Goal: Task Accomplishment & Management: Complete application form

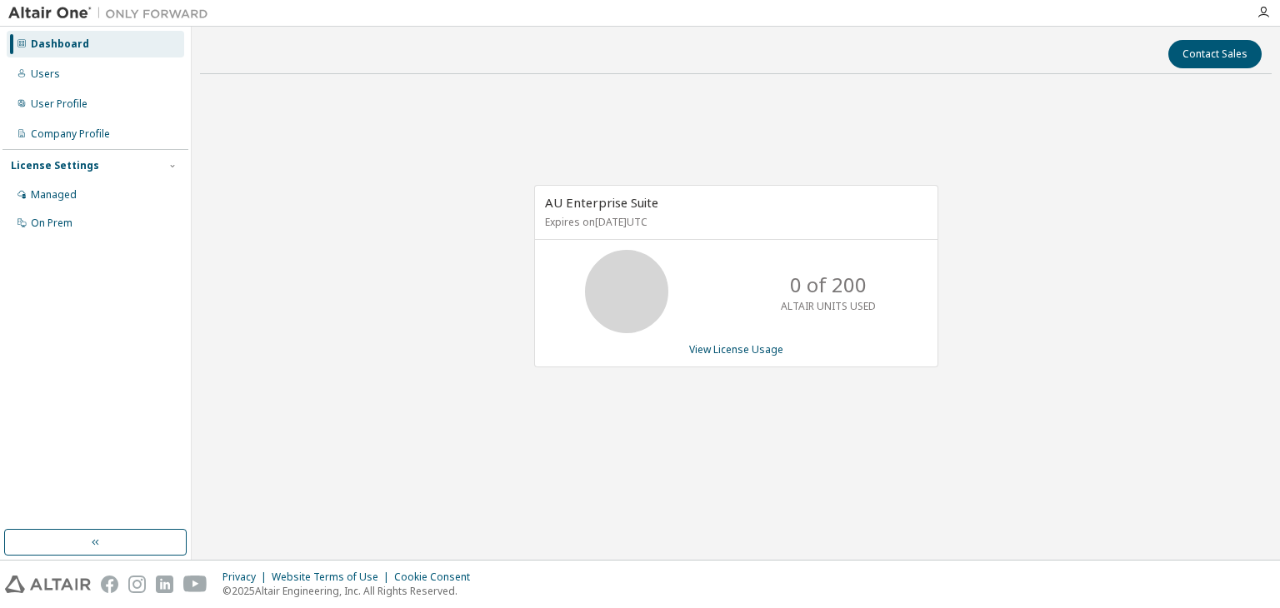
click at [1270, 12] on div at bounding box center [1262, 12] width 33 height 13
click at [1258, 14] on icon "button" at bounding box center [1262, 12] width 13 height 13
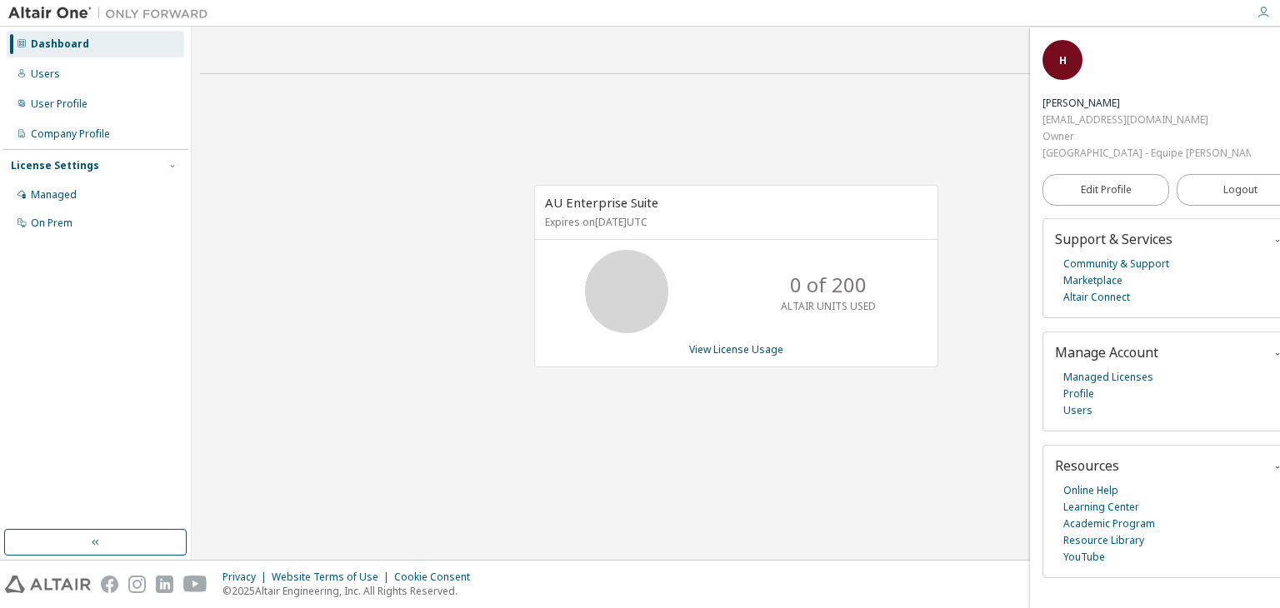
click at [606, 182] on div "AU Enterprise Suite Expires on [DATE] UTC 0 of 200 ALTAIR UNITS USED View Licen…" at bounding box center [735, 285] width 1071 height 396
click at [62, 71] on div "Users" at bounding box center [95, 74] width 177 height 27
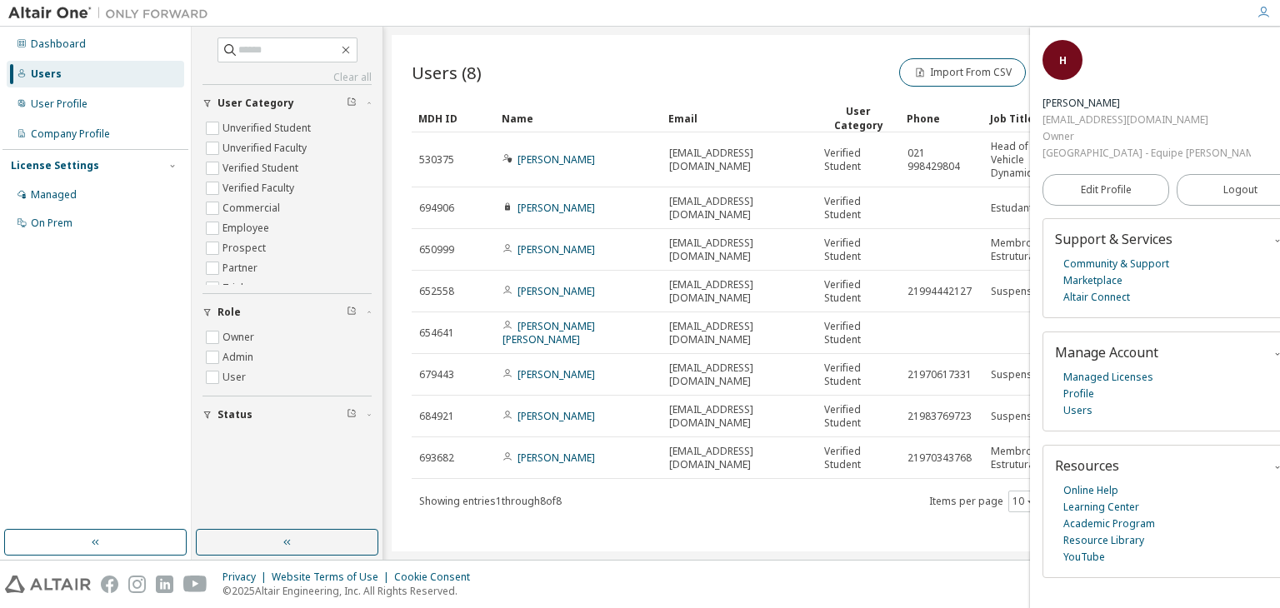
click at [783, 43] on div "Users (8) Import From CSV Export To CSV Add User Clear Load Save Save As Field …" at bounding box center [832, 293] width 880 height 517
drag, startPoint x: 1030, startPoint y: 32, endPoint x: 1085, endPoint y: 37, distance: 55.1
click at [1085, 37] on div "H Henrique Maciel Vagos henriquevagos.20241@poli.ufrj.br Owner Universidade Fed…" at bounding box center [1173, 317] width 286 height 581
click at [1083, 37] on div "H Henrique Maciel Vagos henriquevagos.20241@poli.ufrj.br Owner Universidade Fed…" at bounding box center [1173, 317] width 286 height 581
click at [83, 106] on div "User Profile" at bounding box center [59, 103] width 57 height 13
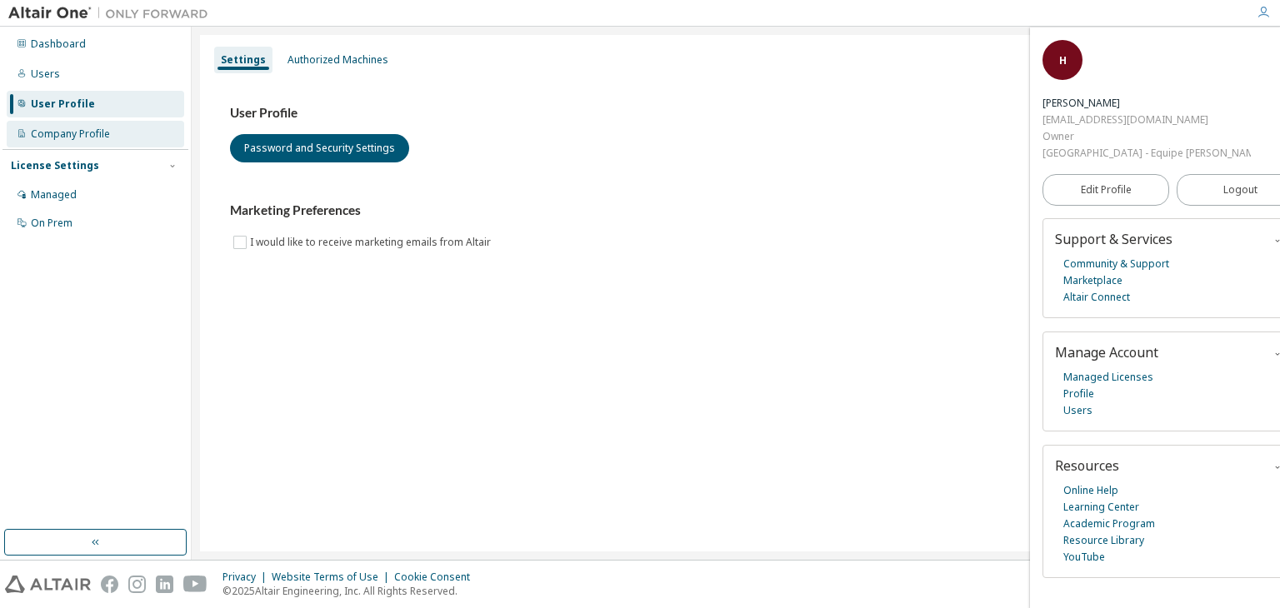
click at [68, 124] on div "Company Profile" at bounding box center [95, 134] width 177 height 27
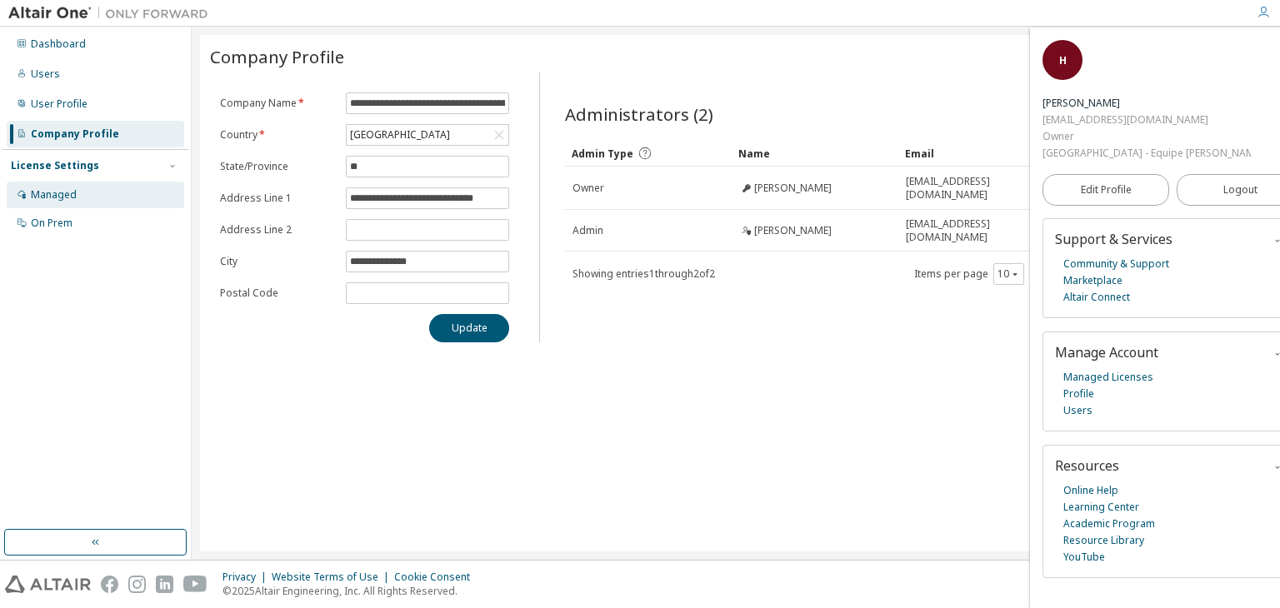
click at [60, 190] on div "Managed" at bounding box center [54, 194] width 46 height 13
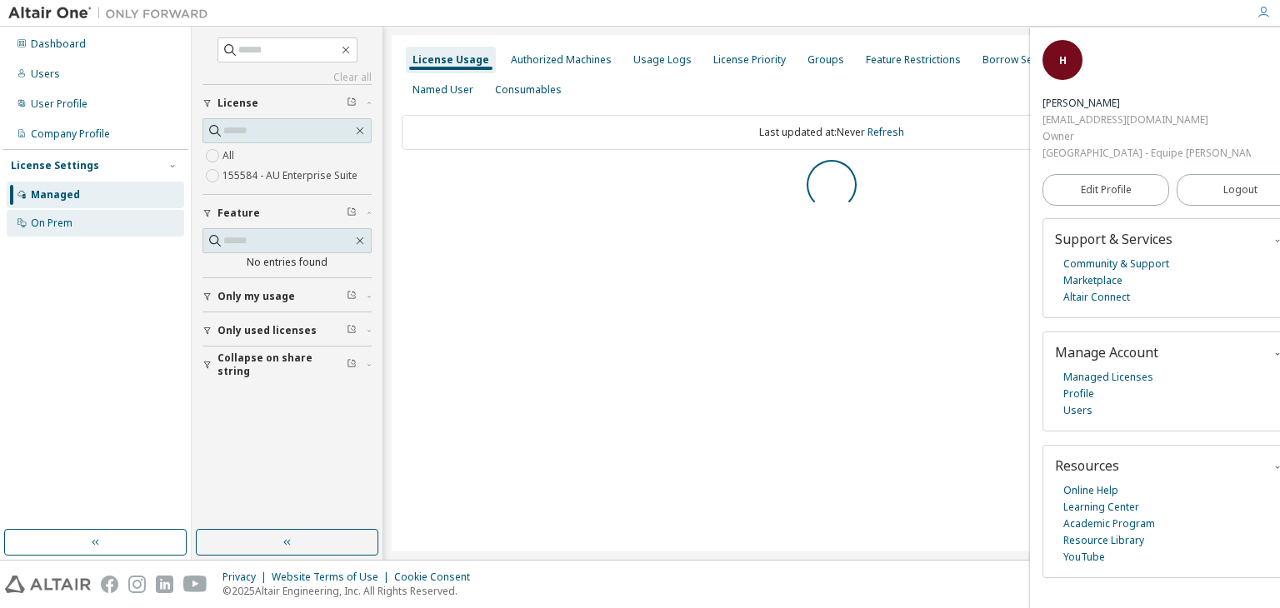
click at [55, 213] on div "On Prem" at bounding box center [95, 223] width 177 height 27
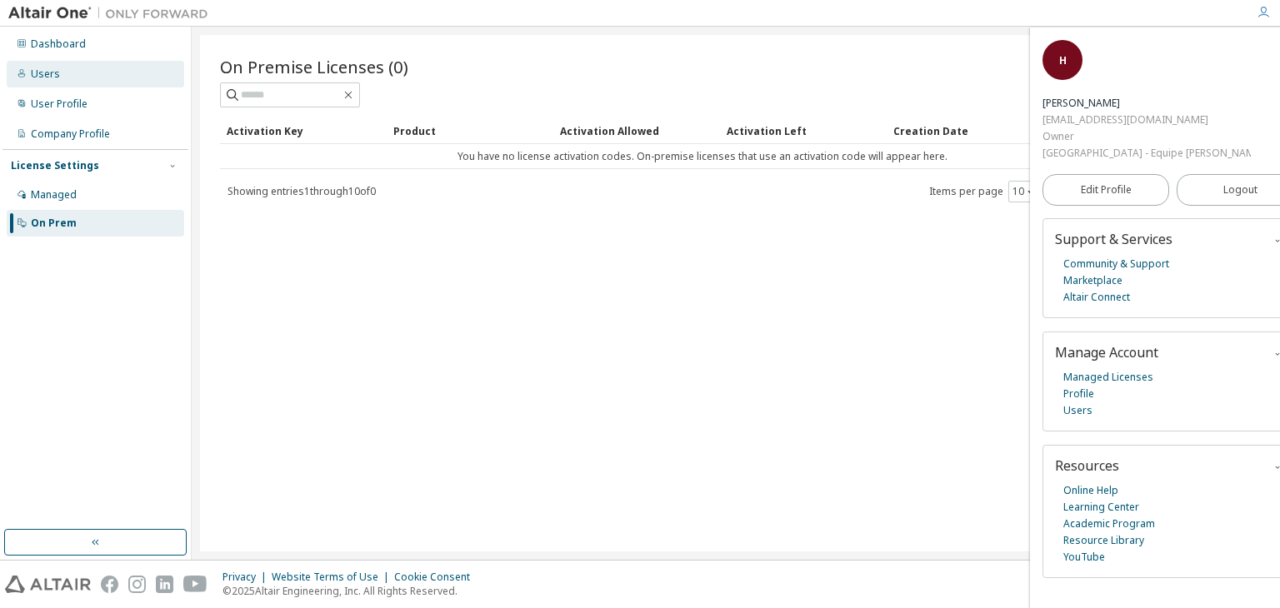
click at [53, 83] on div "Users" at bounding box center [95, 74] width 177 height 27
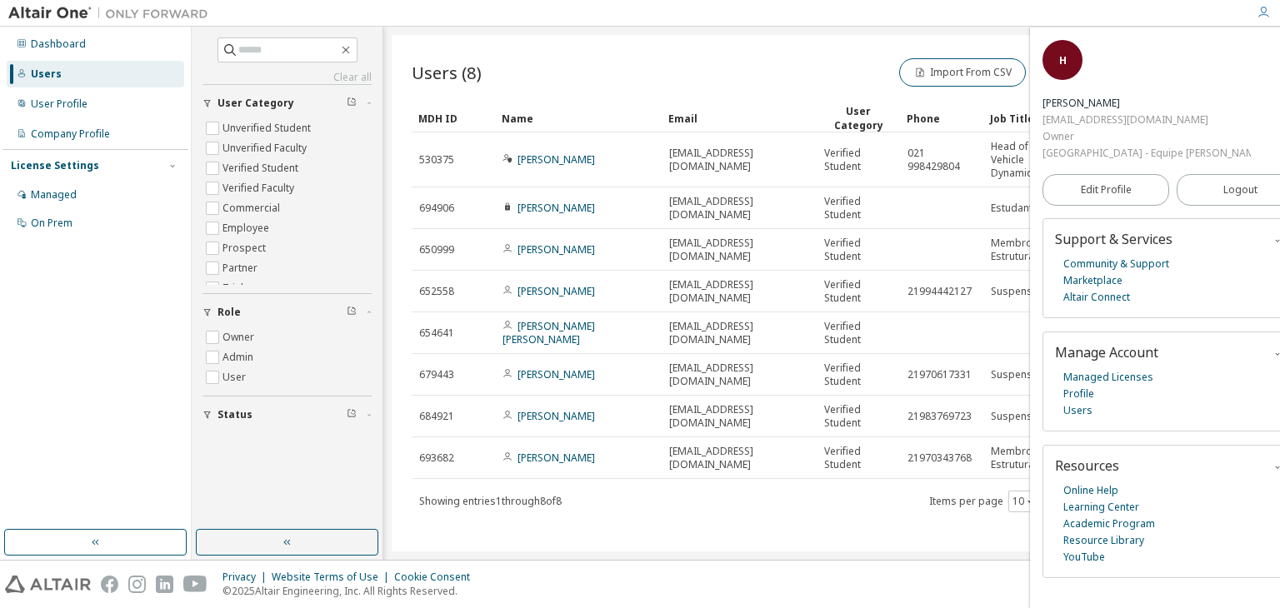
click at [53, 83] on div "Users" at bounding box center [95, 74] width 177 height 27
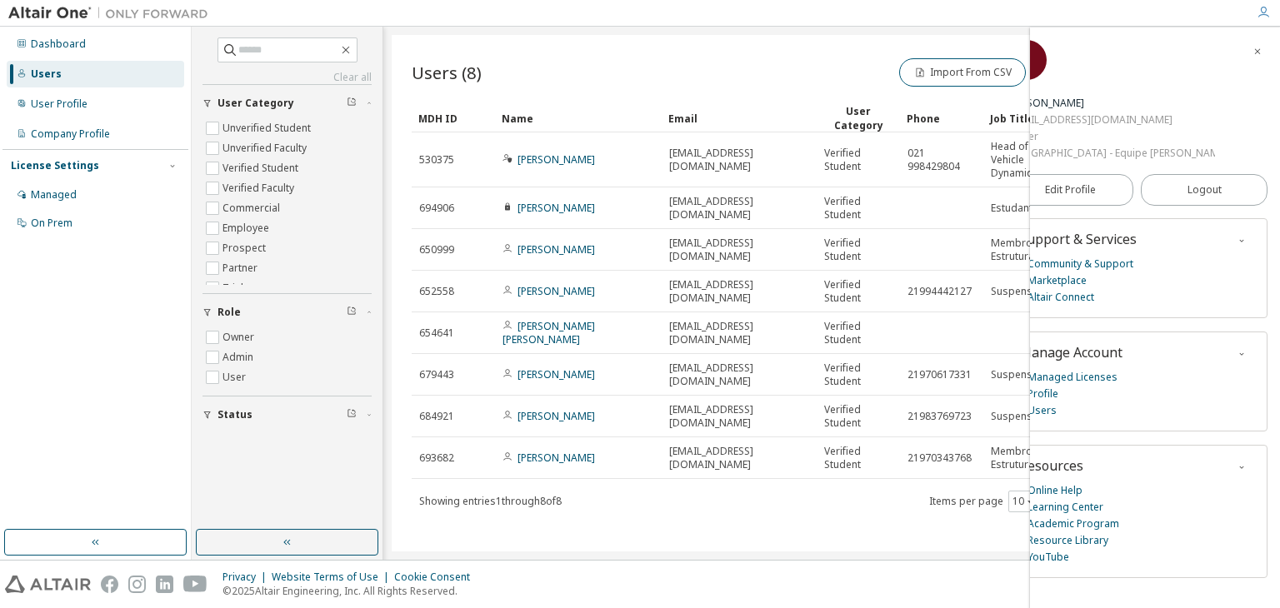
click at [1256, 49] on icon "button" at bounding box center [1257, 52] width 10 height 10
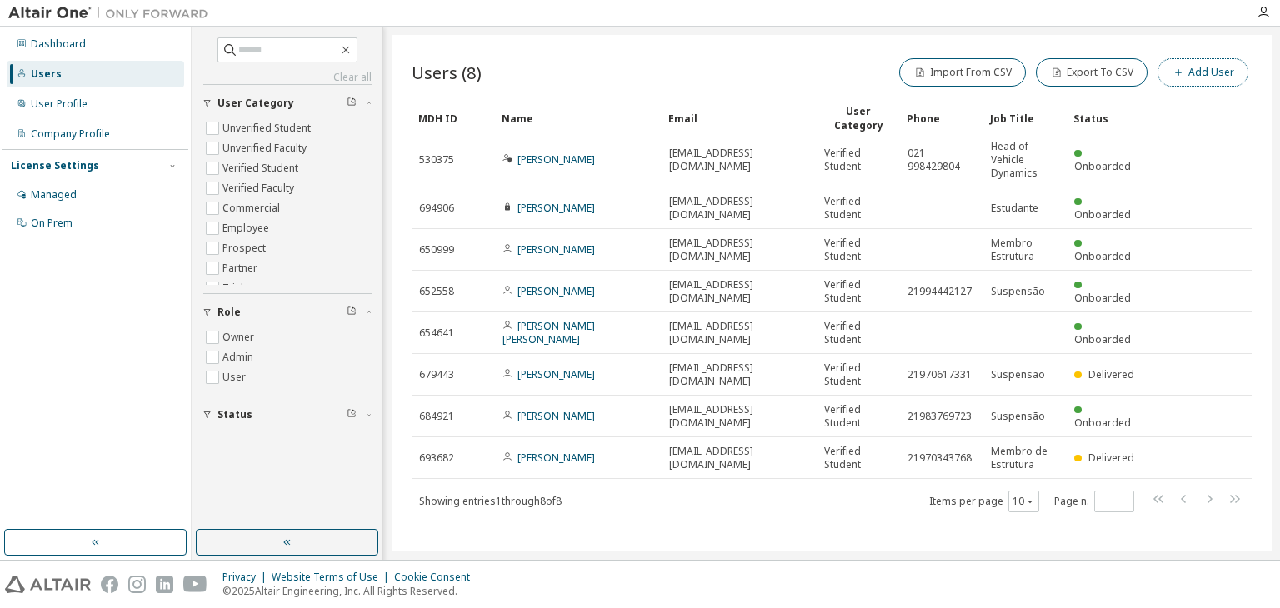
click at [1190, 74] on button "Add User" at bounding box center [1202, 72] width 91 height 28
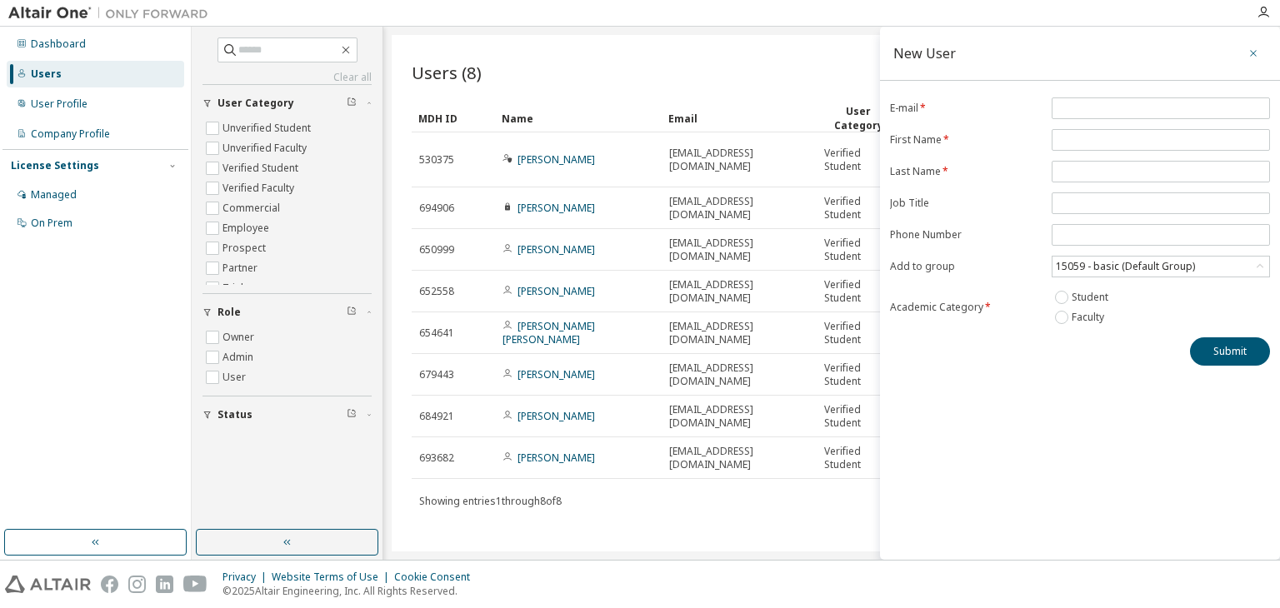
click at [1255, 53] on icon "button" at bounding box center [1253, 53] width 12 height 13
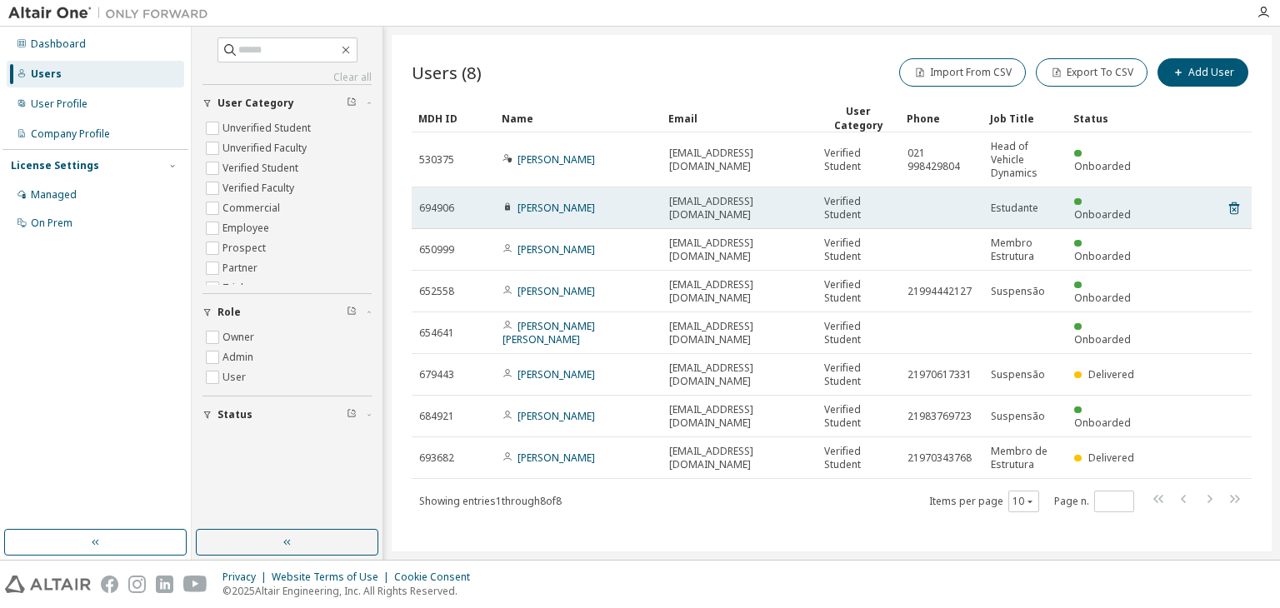
click at [506, 205] on icon at bounding box center [507, 206] width 5 height 7
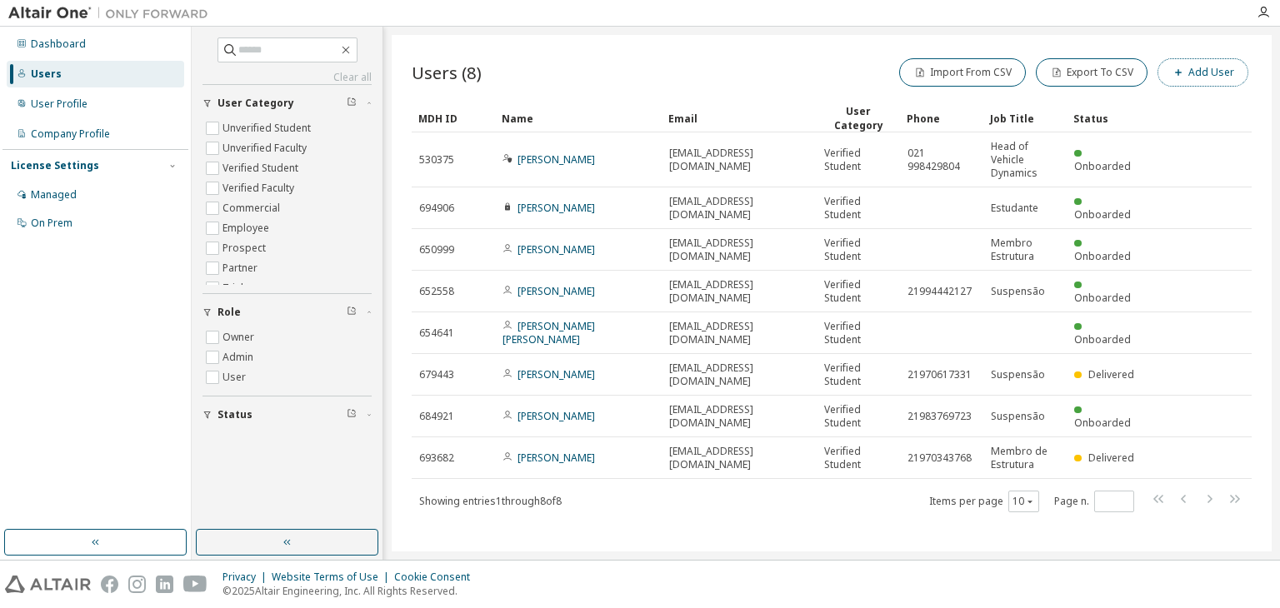
click at [1191, 78] on button "Add User" at bounding box center [1202, 72] width 91 height 28
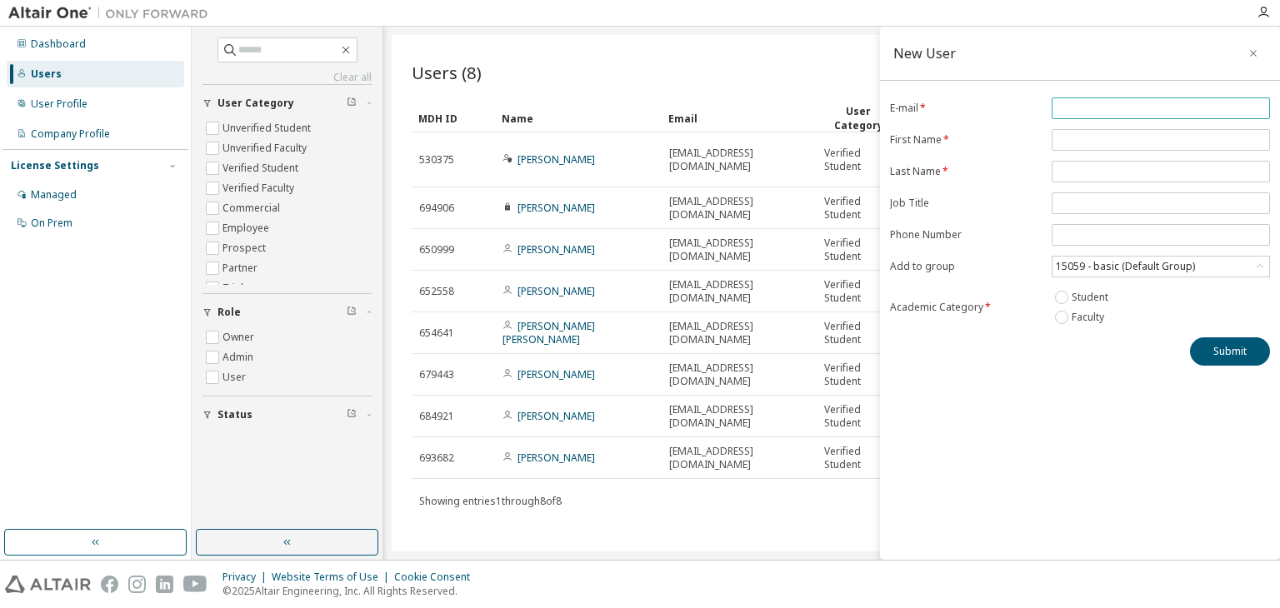
click at [1103, 113] on input "email" at bounding box center [1161, 108] width 210 height 13
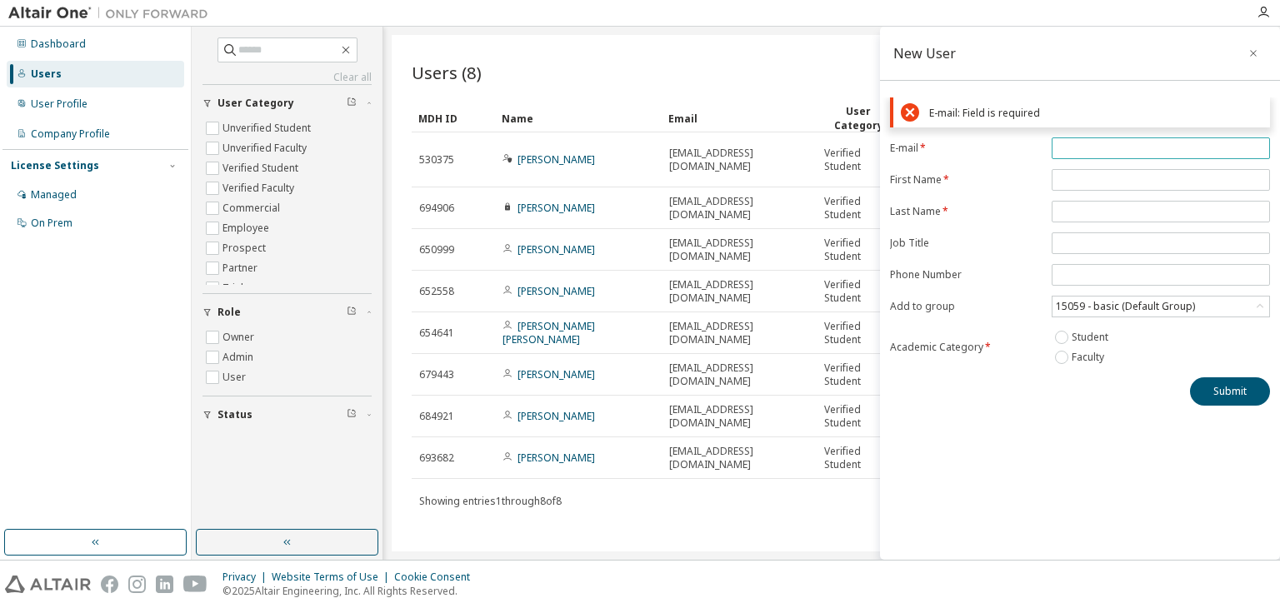
paste input "**********"
type input "**********"
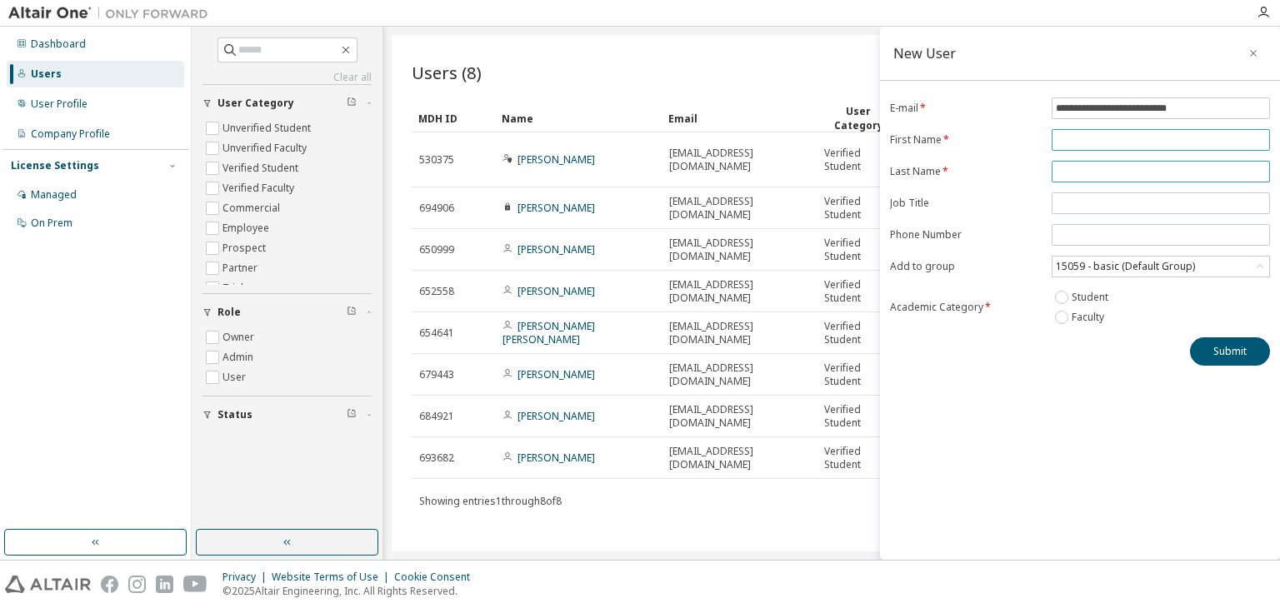
click at [1092, 178] on form "**********" at bounding box center [1080, 212] width 380 height 230
type input "*******"
click at [1092, 178] on span at bounding box center [1160, 172] width 218 height 22
click at [1086, 165] on input "text" at bounding box center [1161, 171] width 210 height 13
type input "*******"
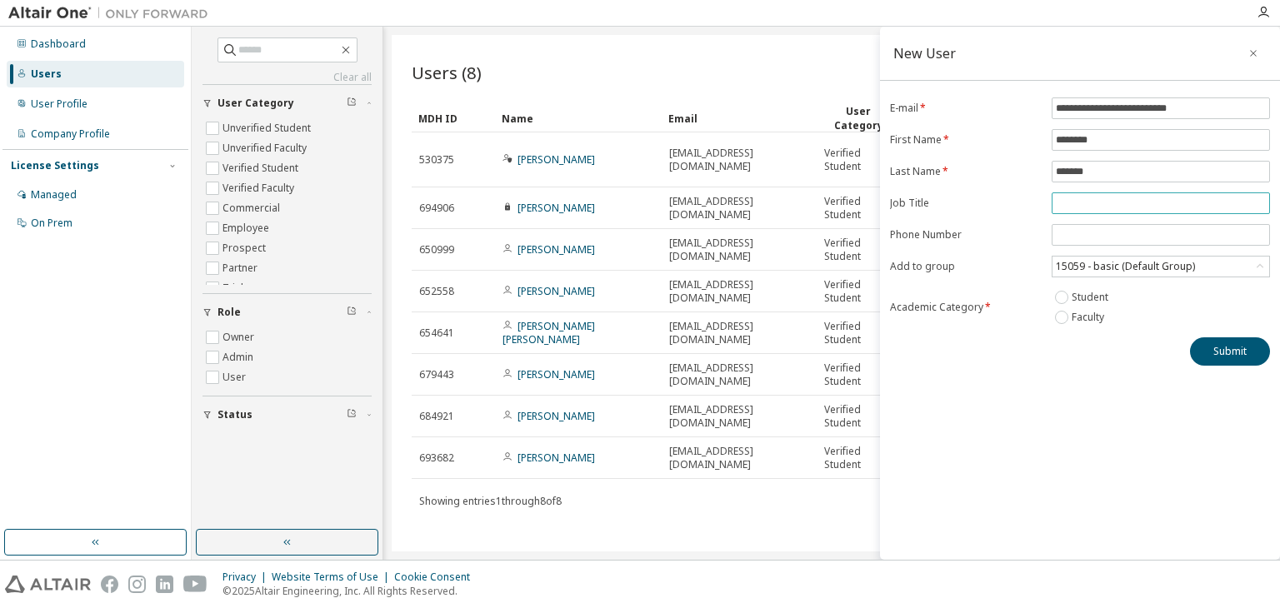
click at [1082, 197] on input "text" at bounding box center [1161, 203] width 210 height 13
type input "**********"
click at [1222, 351] on button "Submit" at bounding box center [1230, 351] width 80 height 28
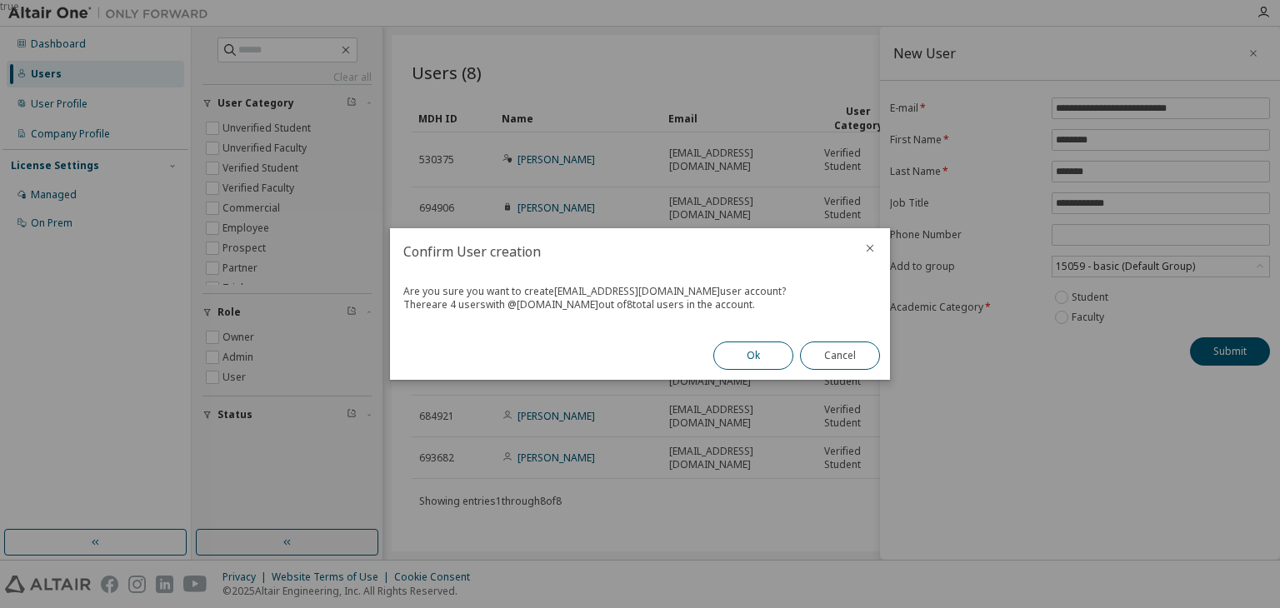
click at [748, 351] on button "Ok" at bounding box center [753, 356] width 80 height 28
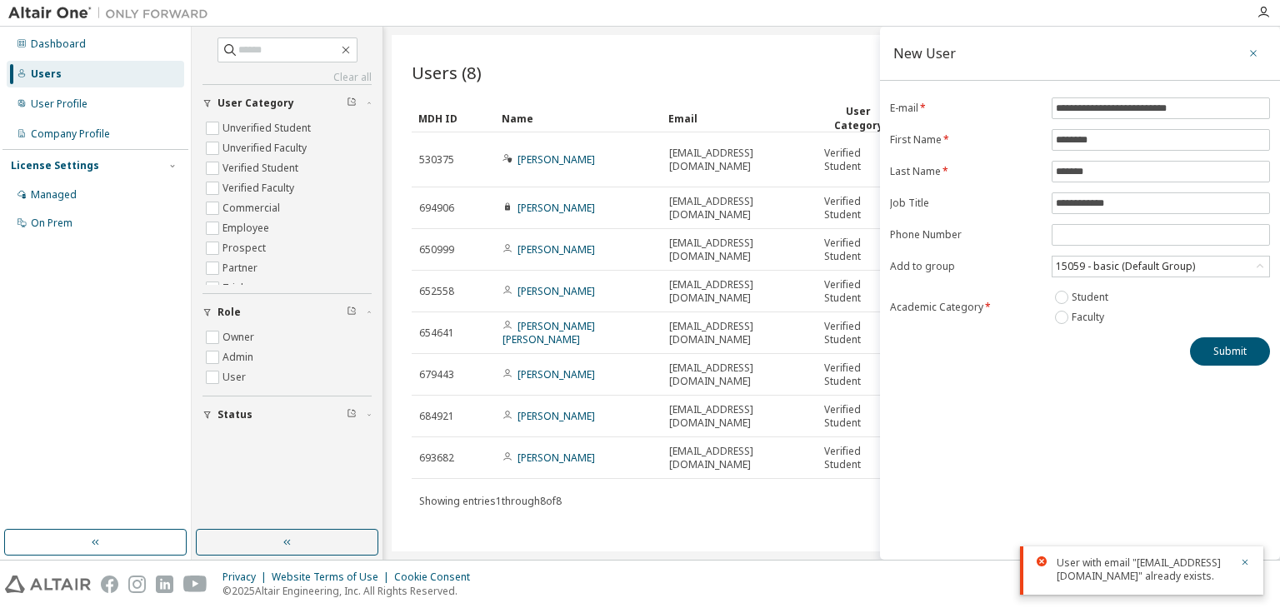
click at [1244, 54] on button "button" at bounding box center [1253, 53] width 27 height 27
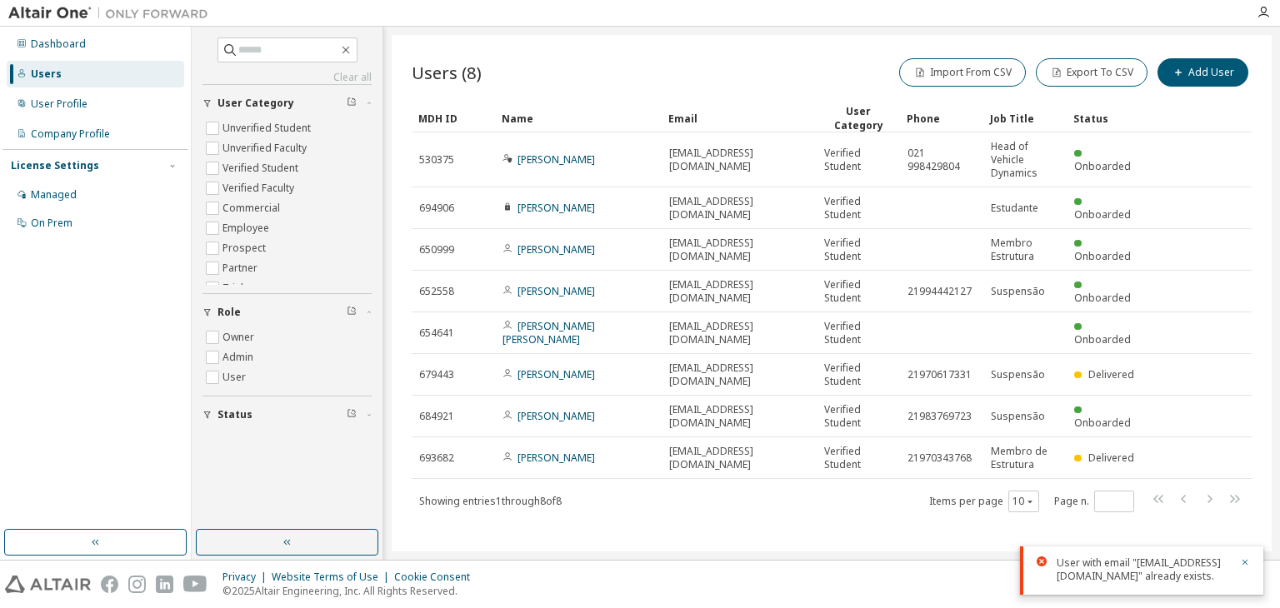
click at [524, 508] on div "Showing entries 1 through 8 of 8 Items per page 10 Page n. *" at bounding box center [832, 501] width 840 height 24
click at [47, 101] on div "User Profile" at bounding box center [59, 103] width 57 height 13
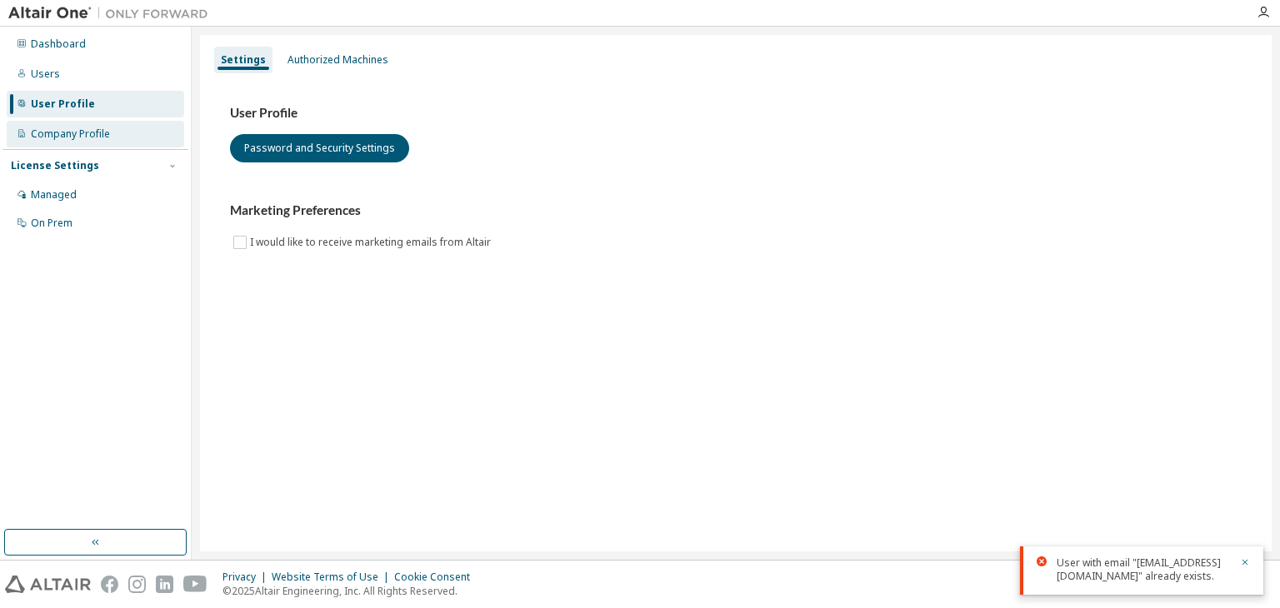
click at [54, 141] on div "Company Profile" at bounding box center [95, 134] width 177 height 27
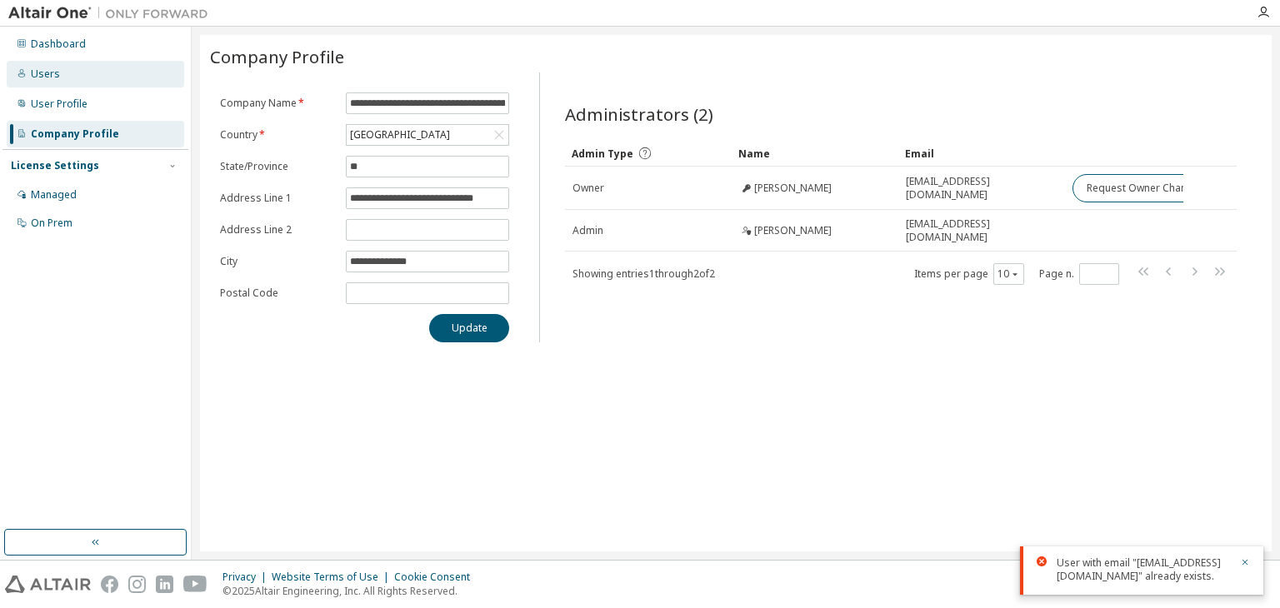
click at [52, 72] on div "Users" at bounding box center [45, 73] width 29 height 13
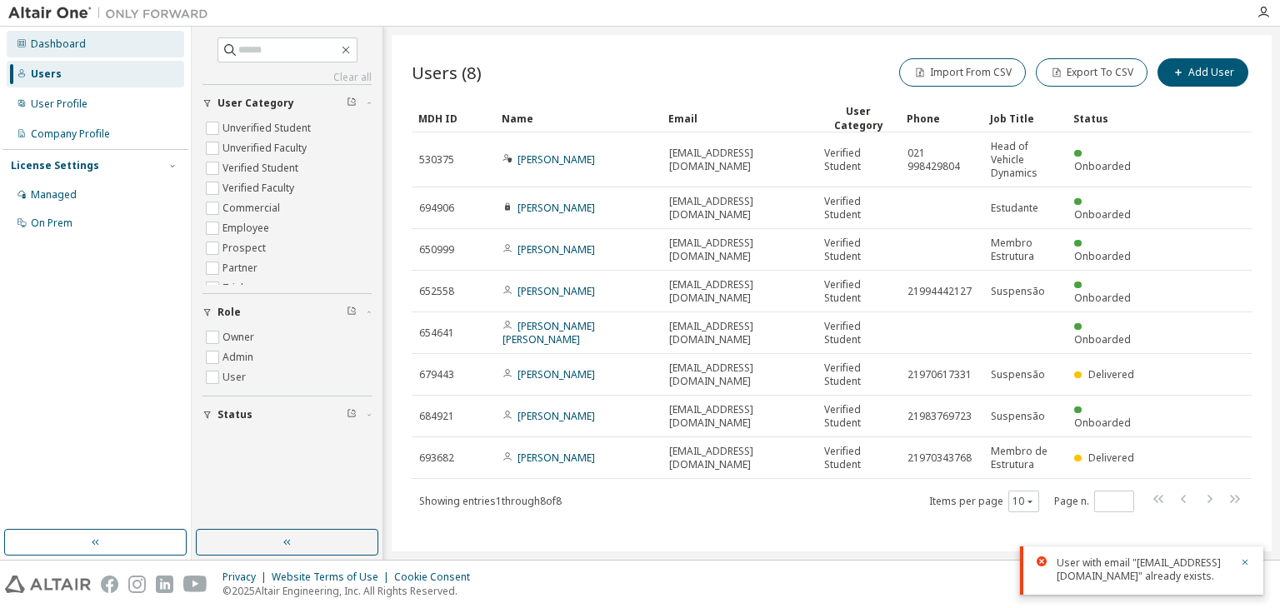
click at [56, 41] on div "Dashboard" at bounding box center [58, 43] width 55 height 13
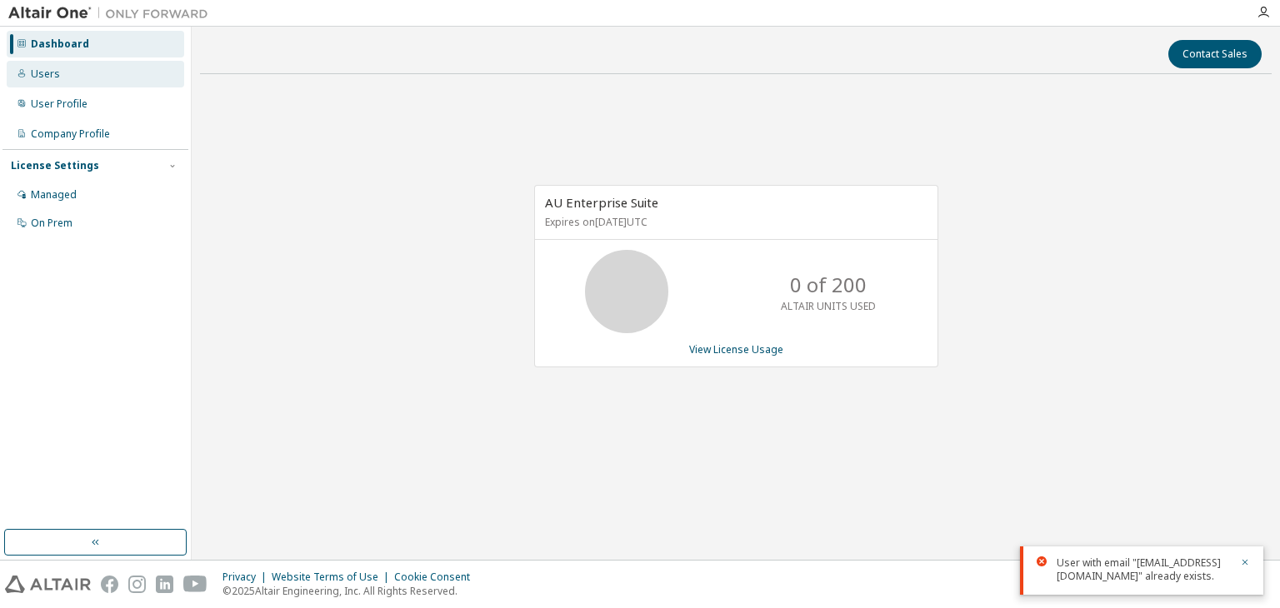
click at [54, 73] on div "Users" at bounding box center [45, 73] width 29 height 13
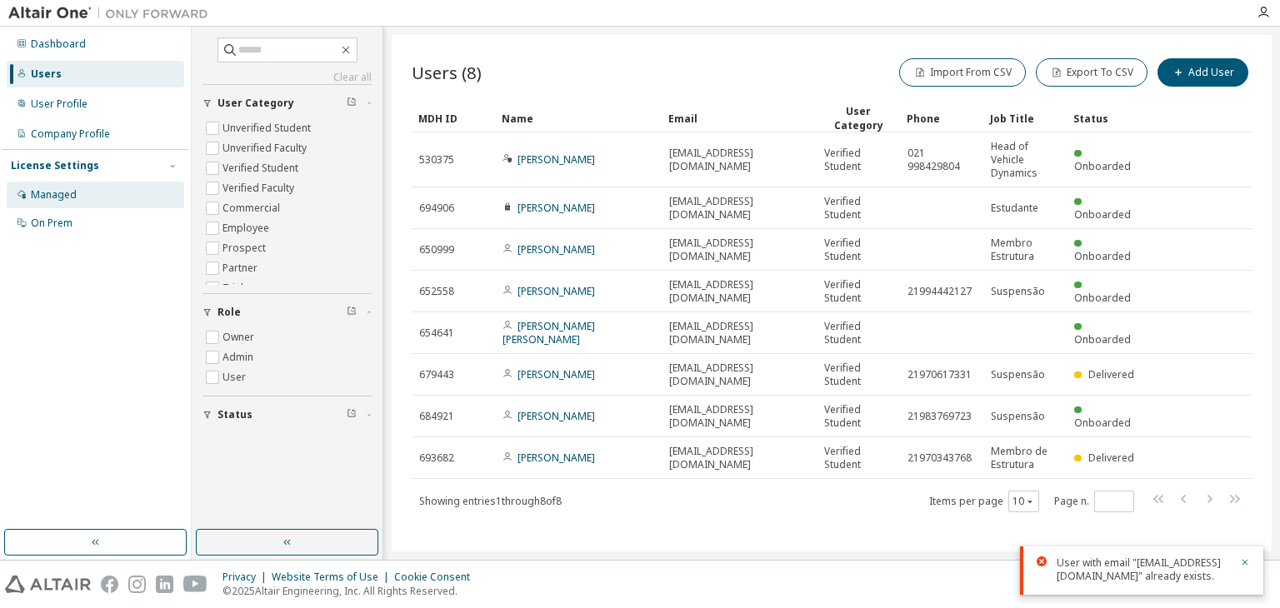
click at [29, 194] on div "Managed" at bounding box center [95, 195] width 177 height 27
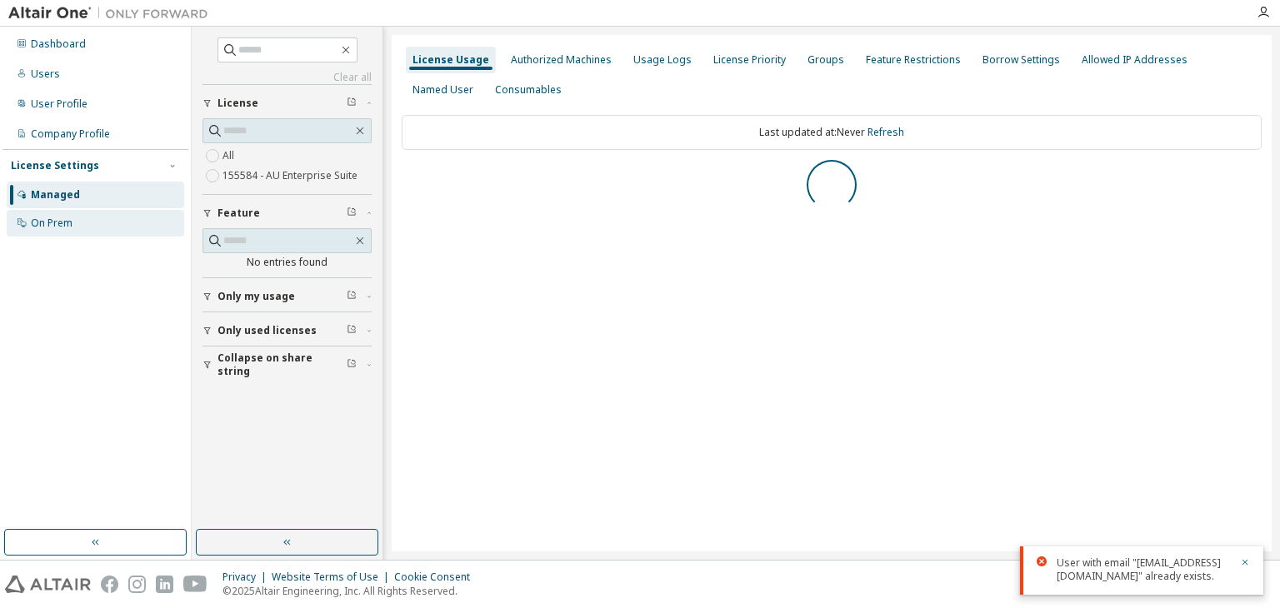
click at [57, 221] on div "On Prem" at bounding box center [52, 223] width 42 height 13
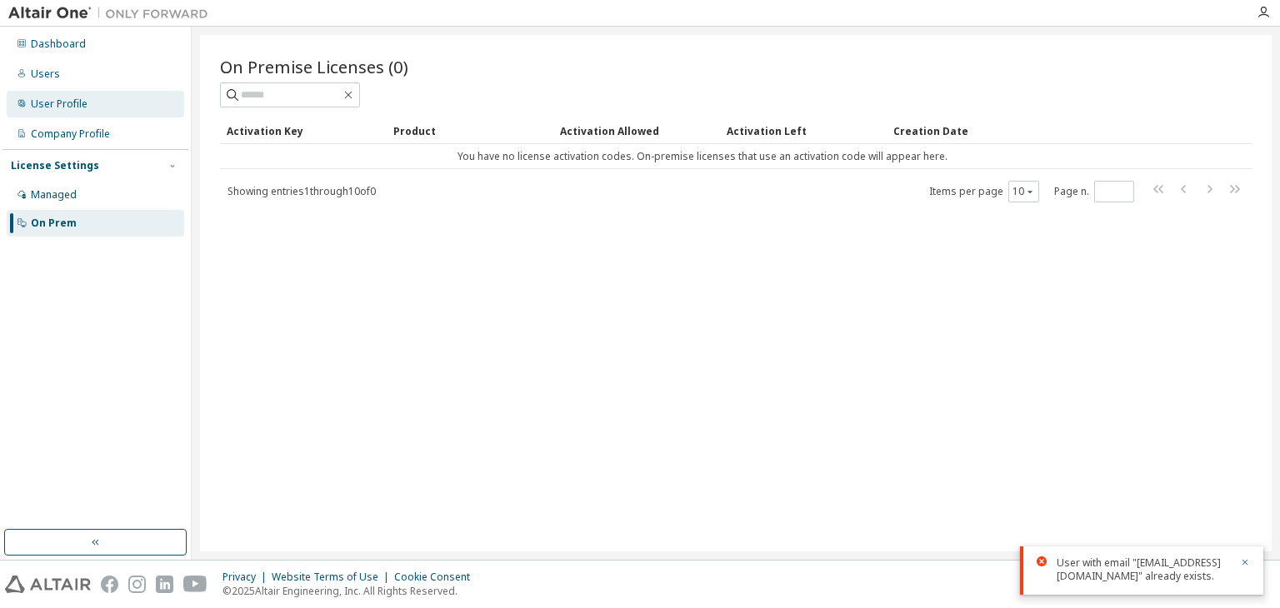
click at [47, 114] on div "User Profile" at bounding box center [95, 104] width 177 height 27
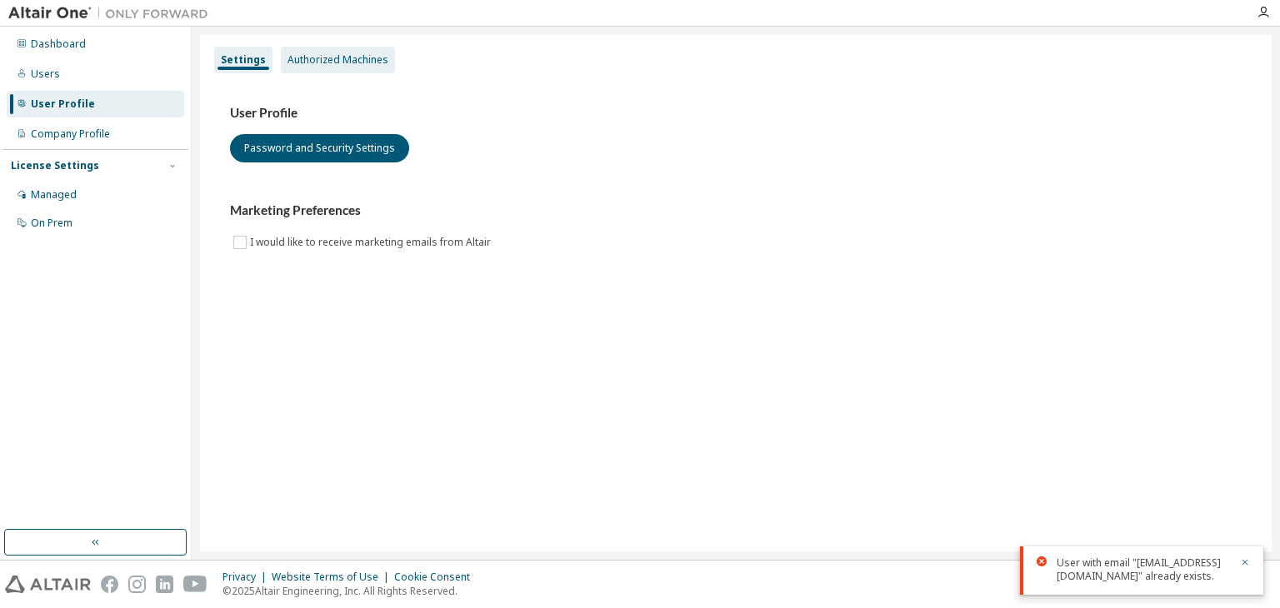
click at [305, 60] on div "Authorized Machines" at bounding box center [337, 59] width 101 height 13
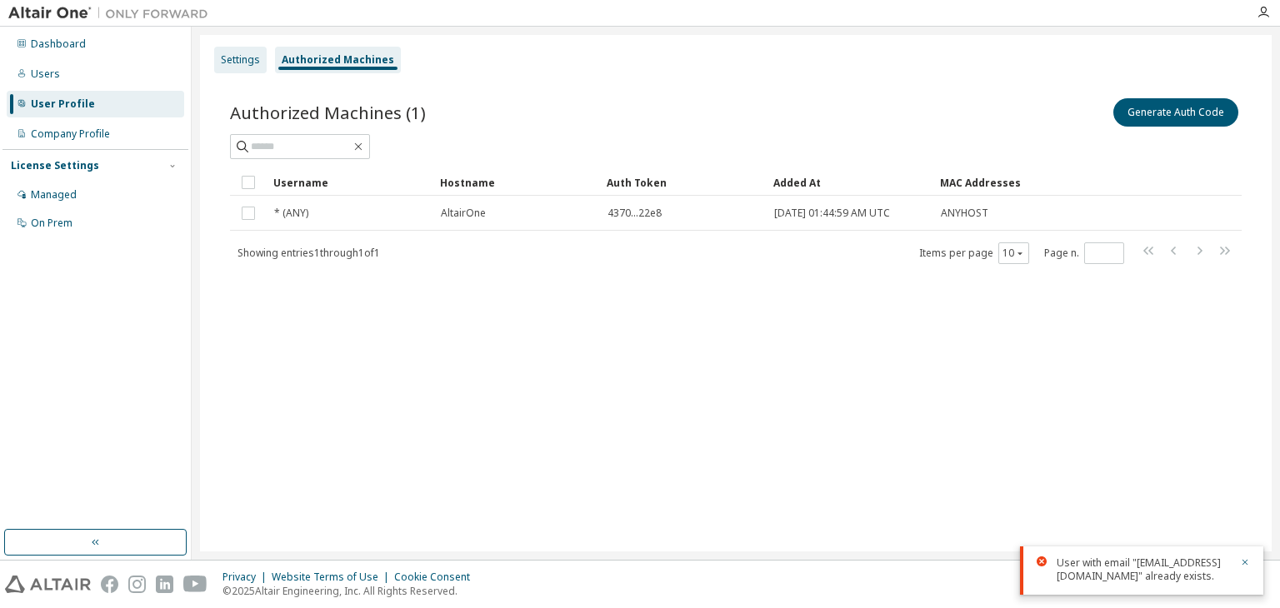
click at [241, 59] on div "Settings" at bounding box center [240, 59] width 39 height 13
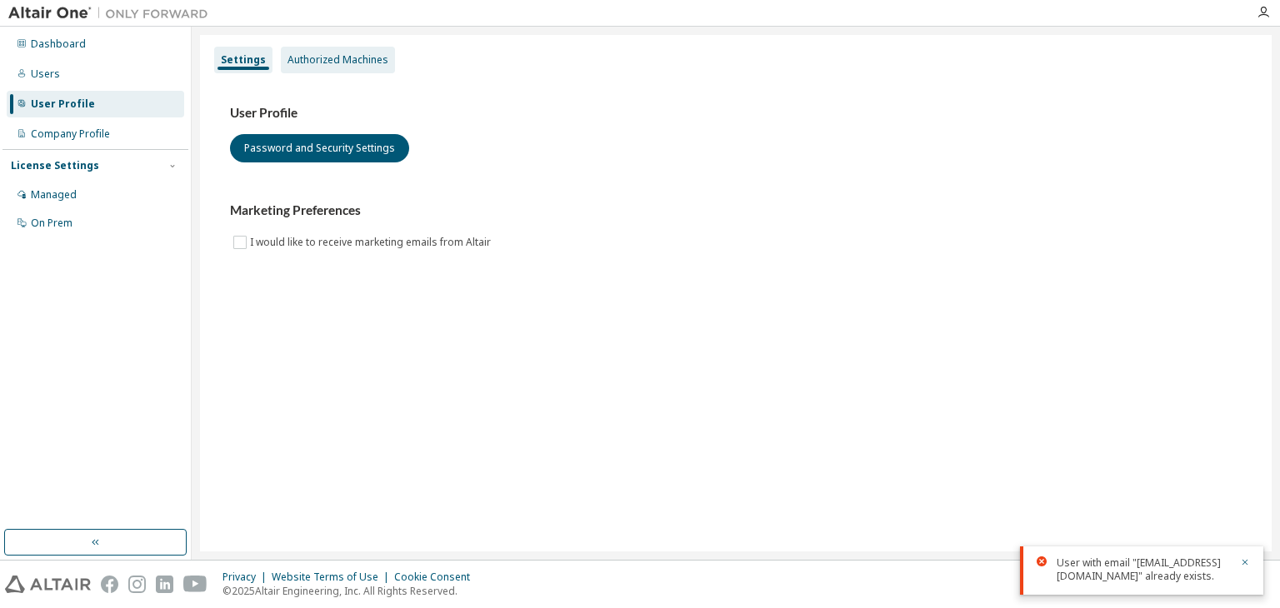
click at [297, 60] on div "Authorized Machines" at bounding box center [337, 59] width 101 height 13
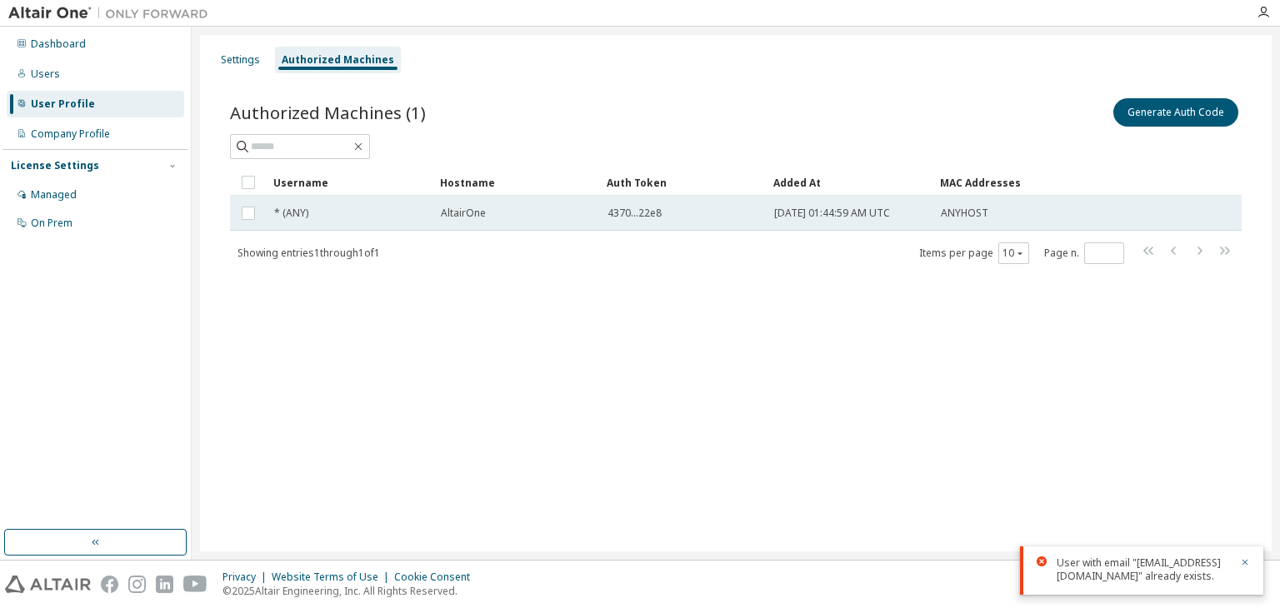
click at [491, 207] on div "AltairOne" at bounding box center [517, 213] width 152 height 13
click at [382, 209] on div "* (ANY)" at bounding box center [350, 213] width 152 height 13
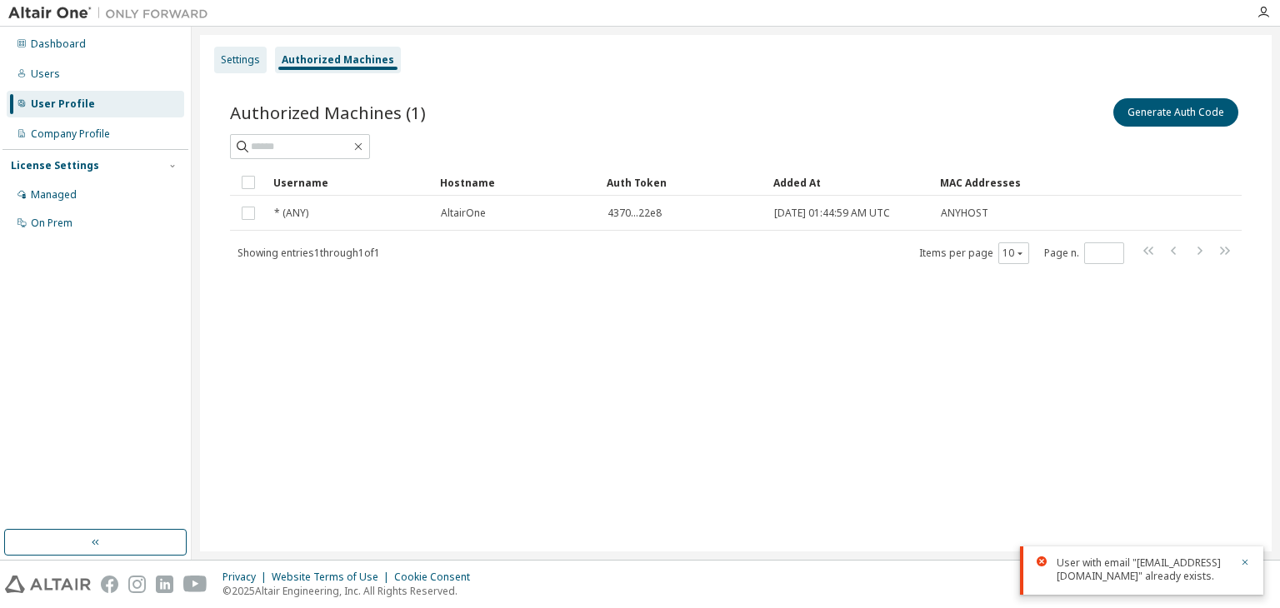
click at [246, 54] on div "Settings" at bounding box center [240, 59] width 39 height 13
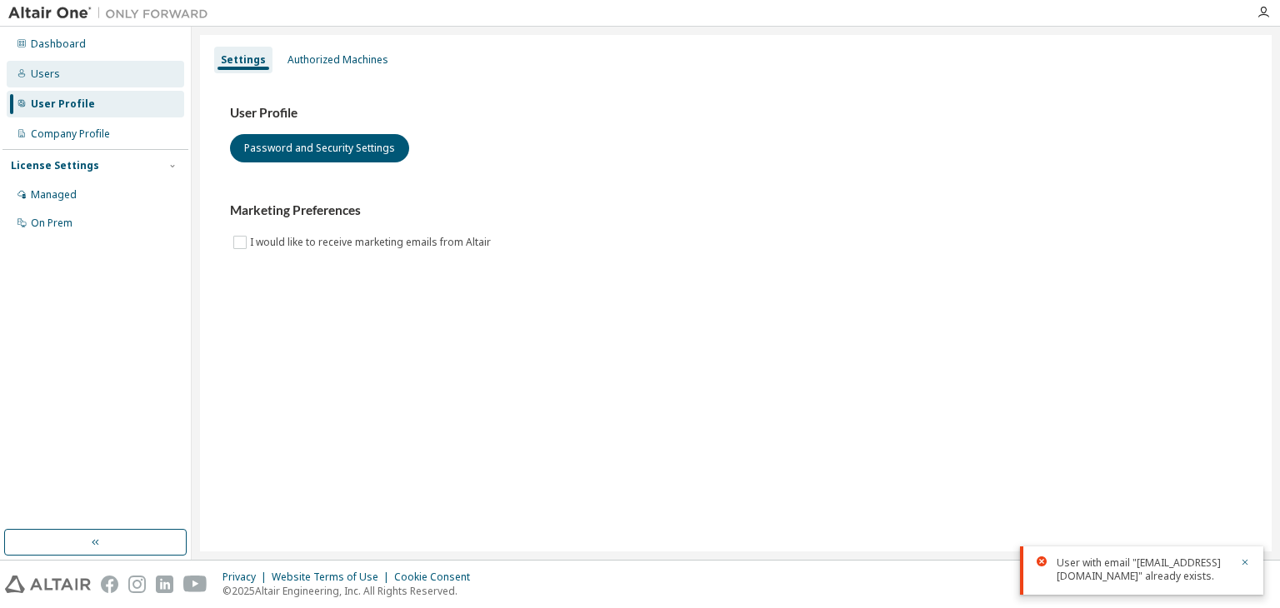
click at [47, 72] on div "Users" at bounding box center [45, 73] width 29 height 13
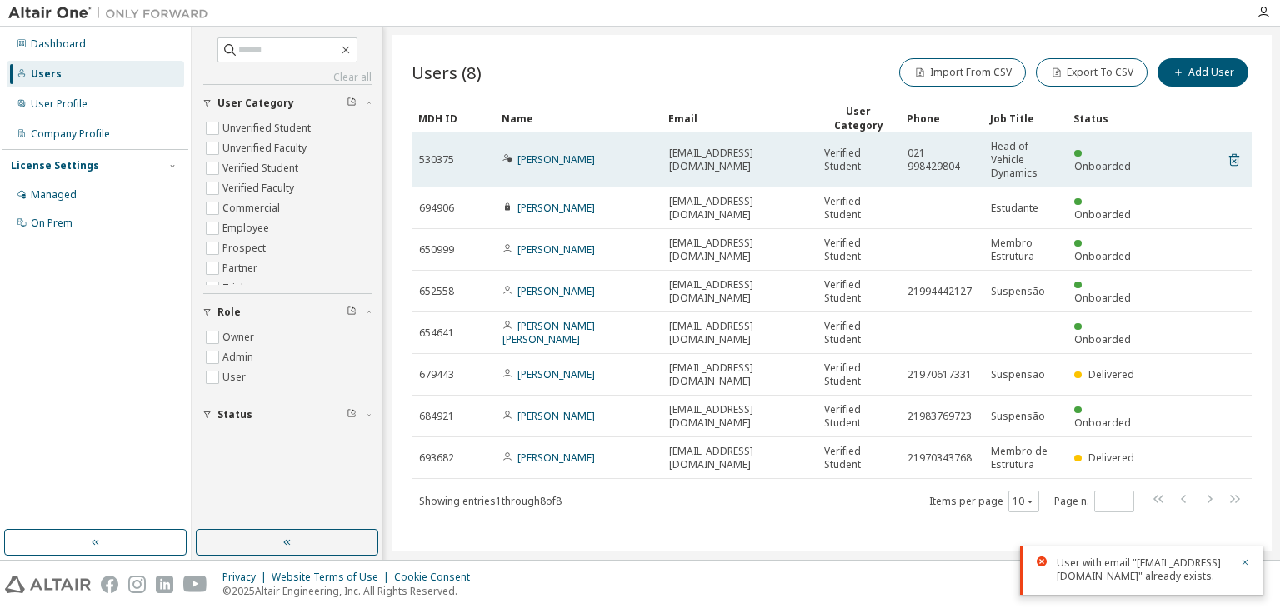
click at [537, 171] on td "Diogo Daher" at bounding box center [578, 159] width 167 height 55
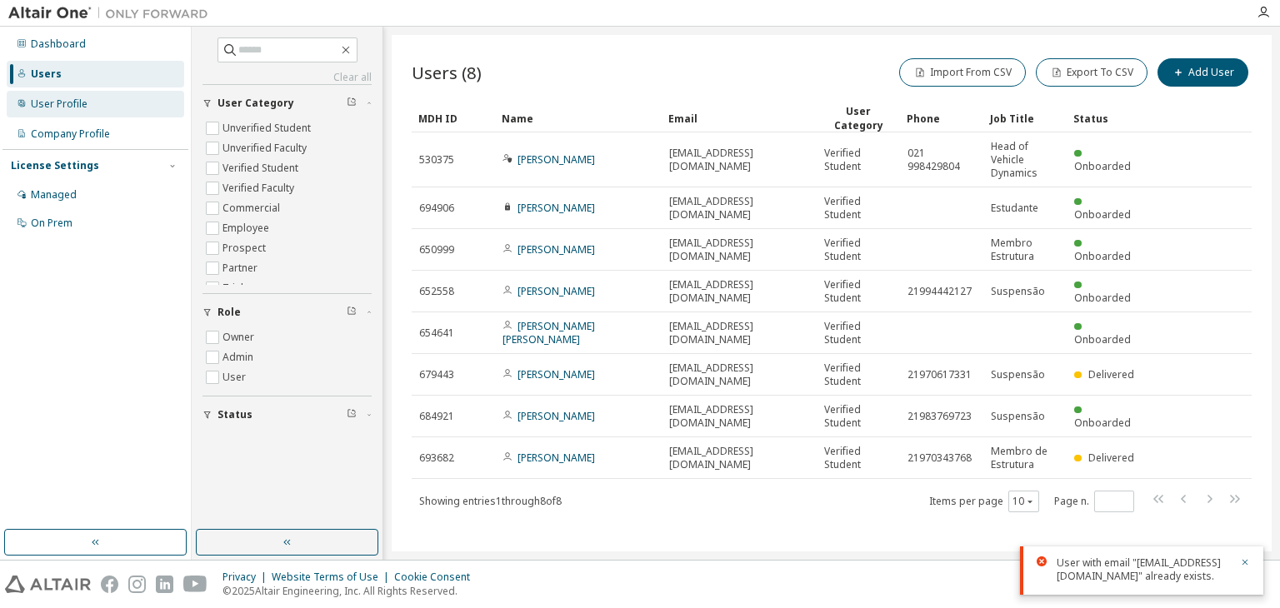
click at [63, 104] on div "User Profile" at bounding box center [59, 103] width 57 height 13
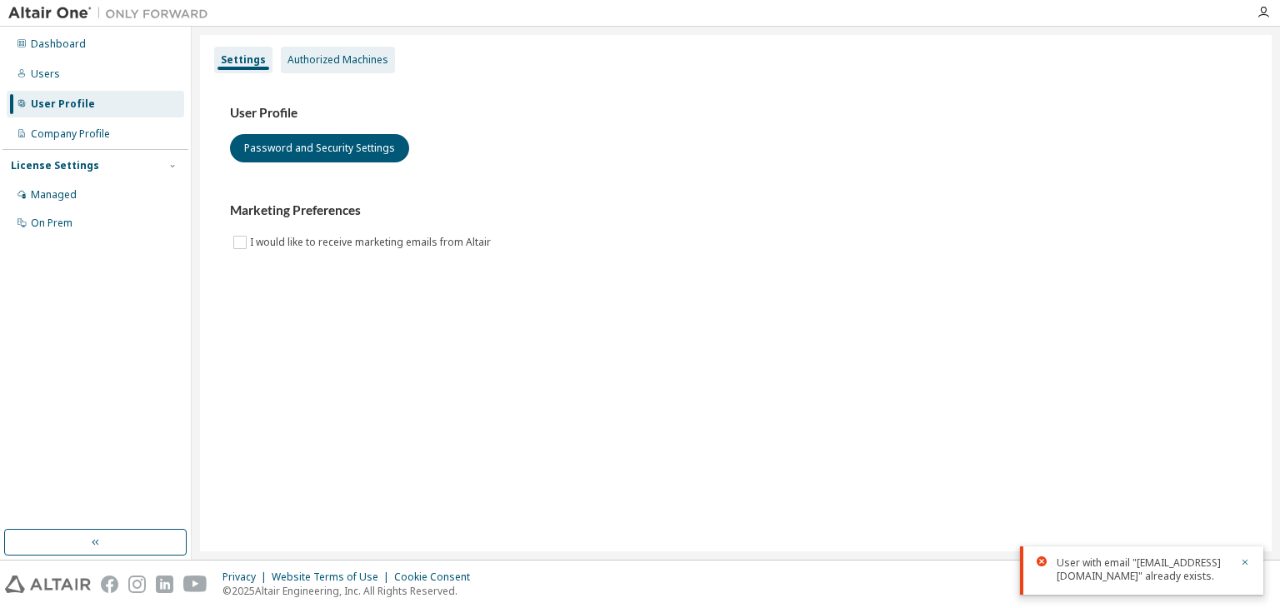
click at [303, 59] on div "Authorized Machines" at bounding box center [337, 59] width 101 height 13
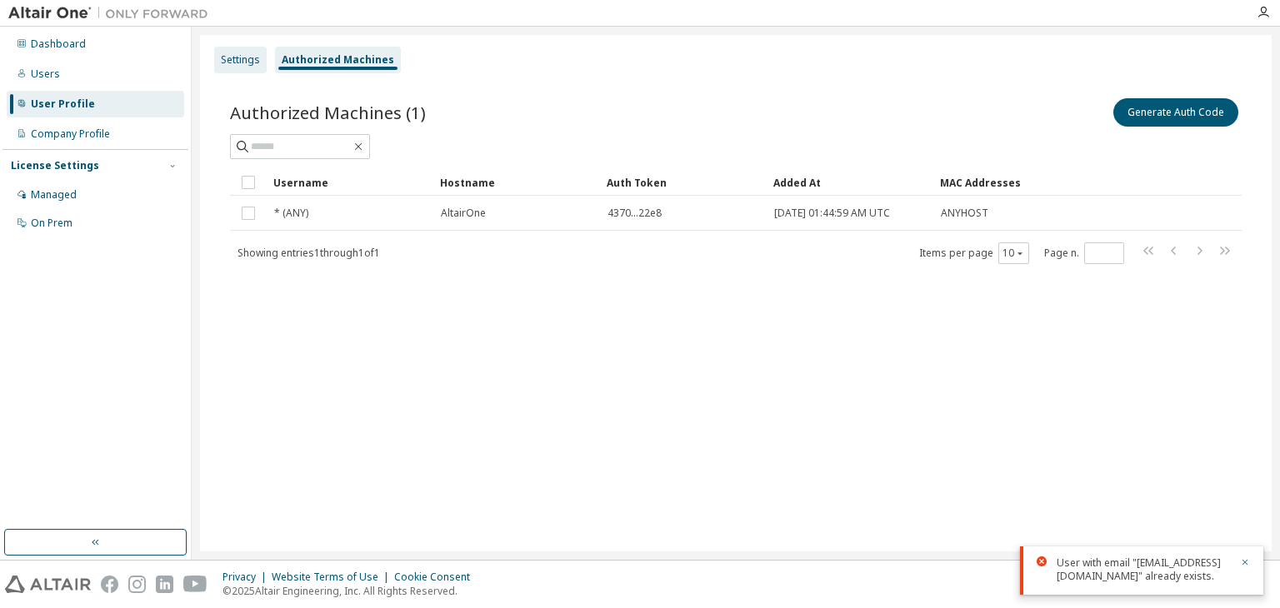
click at [222, 67] on div "Settings" at bounding box center [240, 60] width 52 height 27
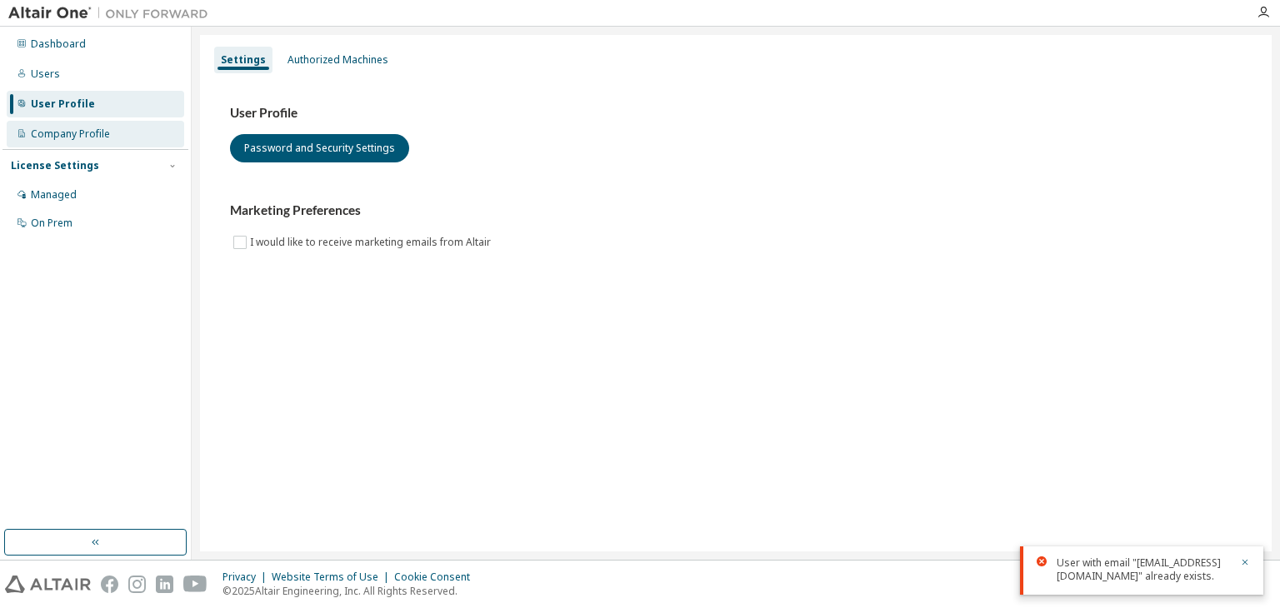
click at [76, 140] on div "Company Profile" at bounding box center [70, 133] width 79 height 13
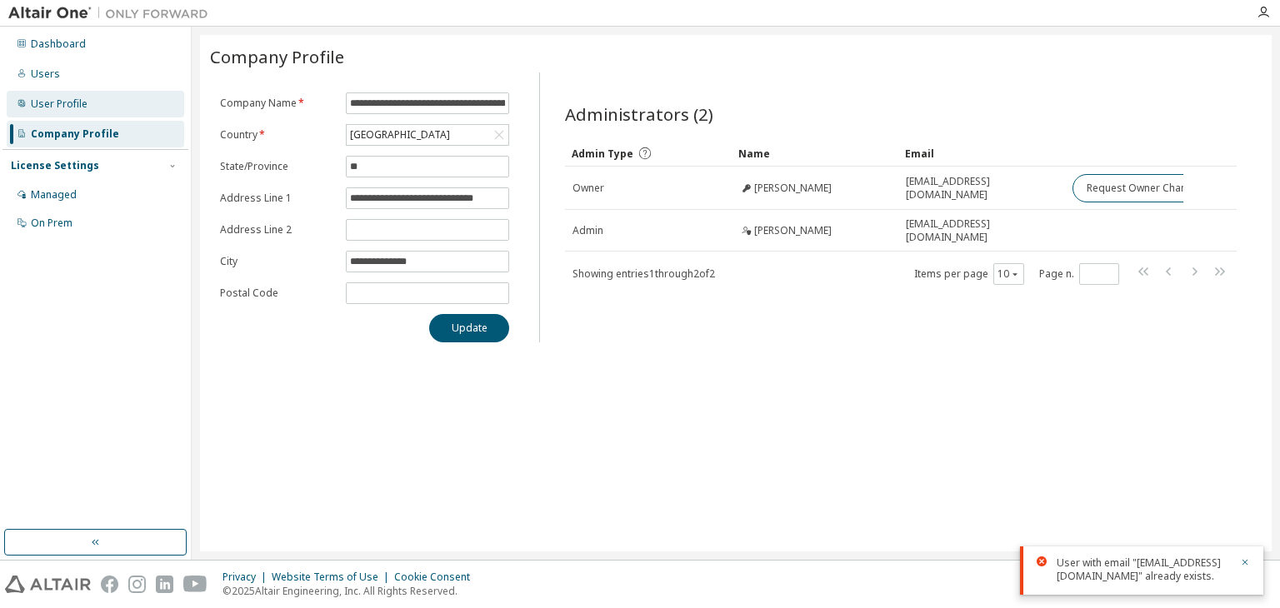
click at [54, 97] on div "User Profile" at bounding box center [59, 103] width 57 height 13
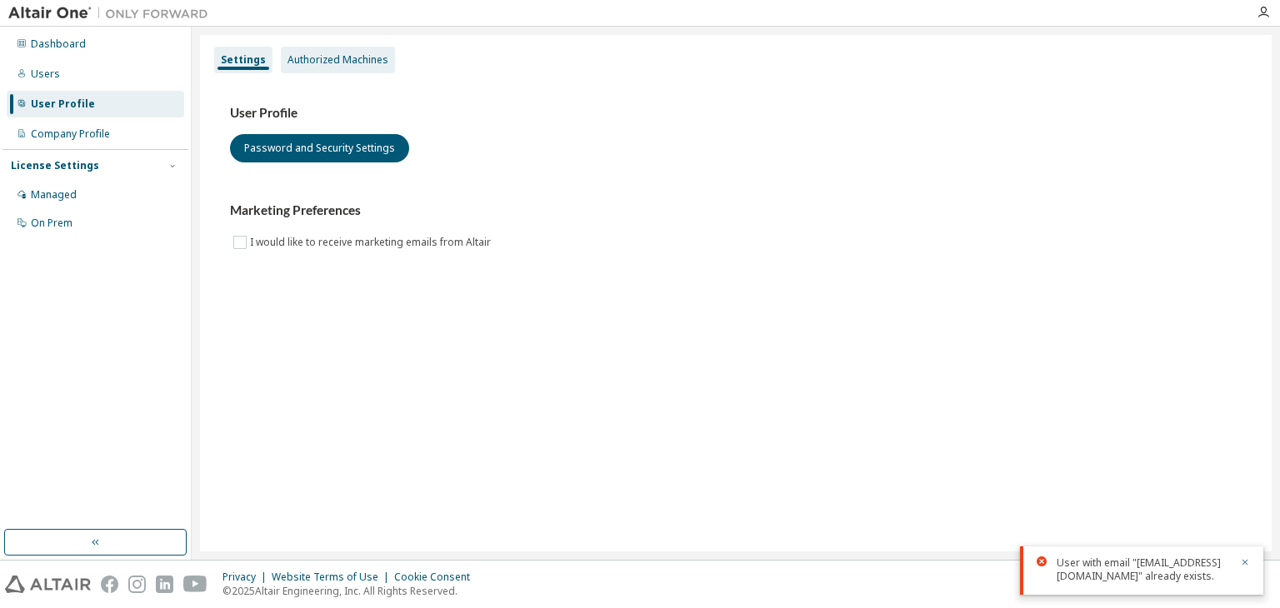
click at [312, 61] on div "Authorized Machines" at bounding box center [337, 59] width 101 height 13
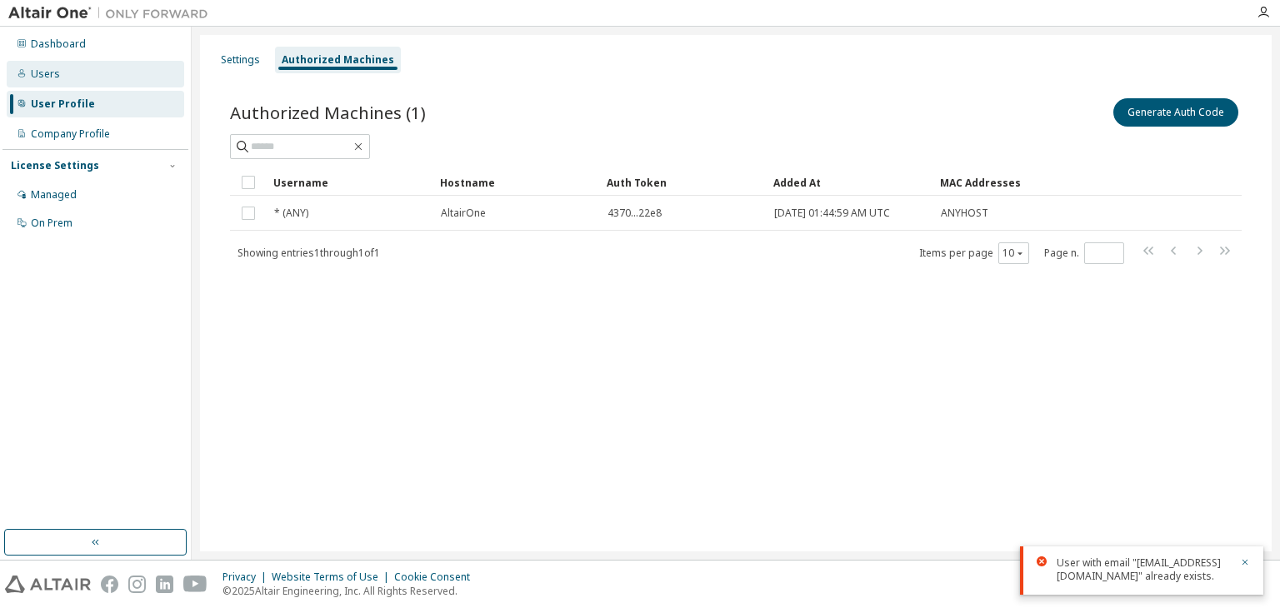
click at [36, 65] on div "Users" at bounding box center [95, 74] width 177 height 27
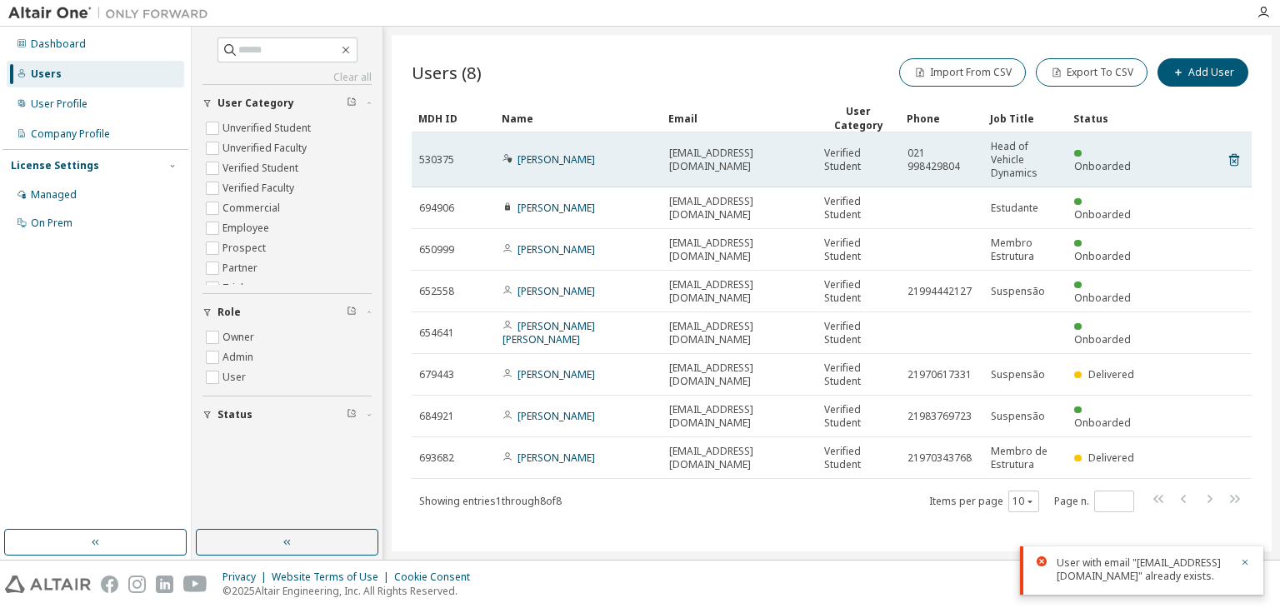
click at [1007, 159] on span "Head of Vehicle Dynamics" at bounding box center [1025, 160] width 68 height 40
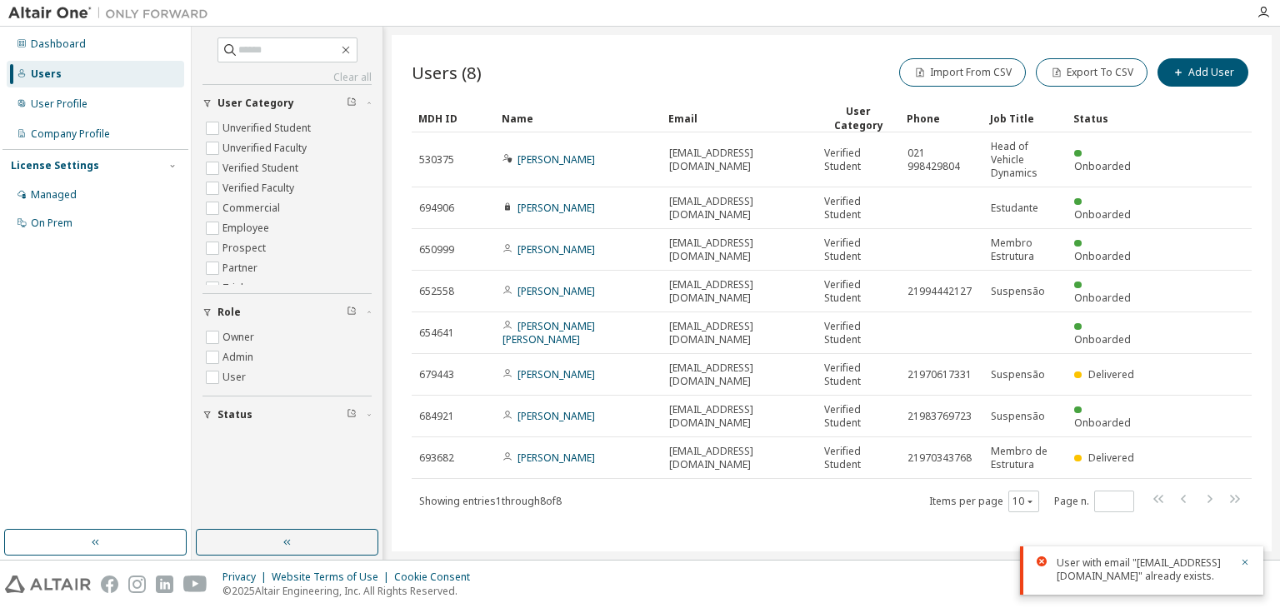
click at [1250, 547] on div "User with email "rgsdutra.20231@poli.ufrj.br" already exists." at bounding box center [1141, 571] width 243 height 48
click at [1180, 81] on button "Add User" at bounding box center [1202, 72] width 91 height 28
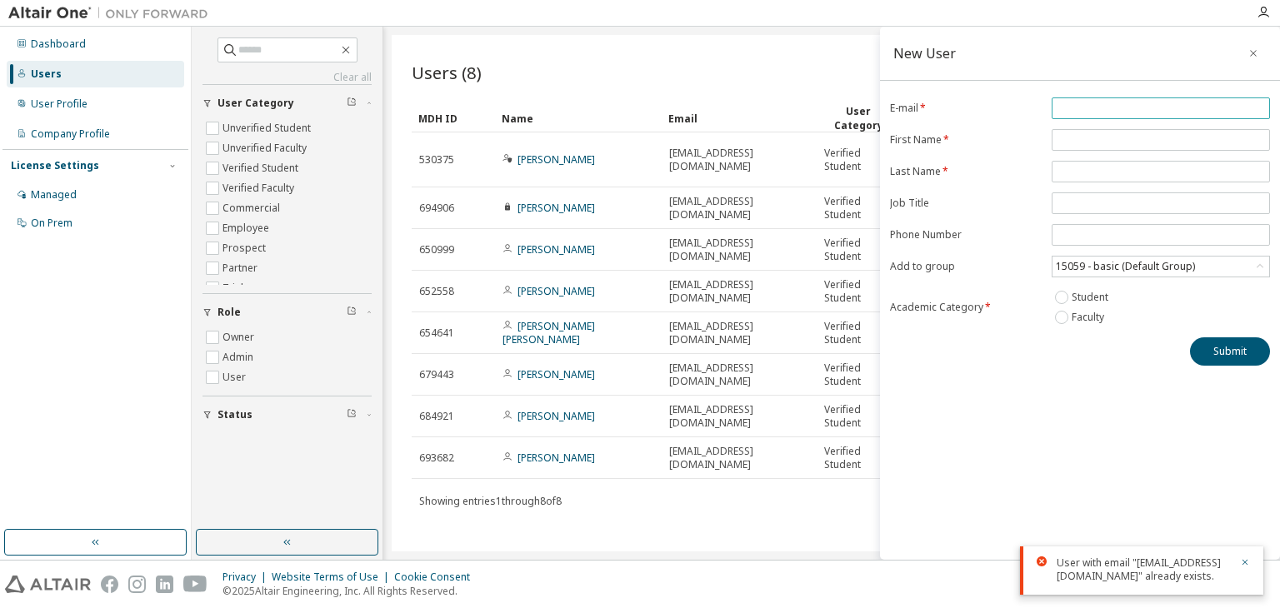
click at [1058, 111] on input "email" at bounding box center [1161, 108] width 210 height 13
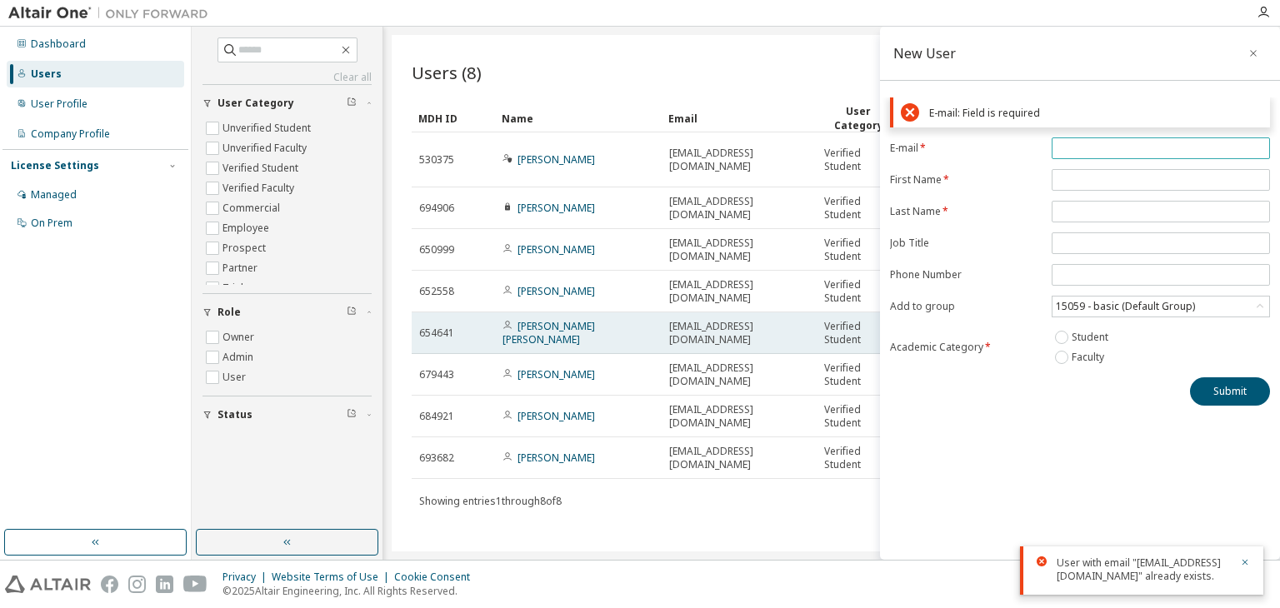
paste input "**********"
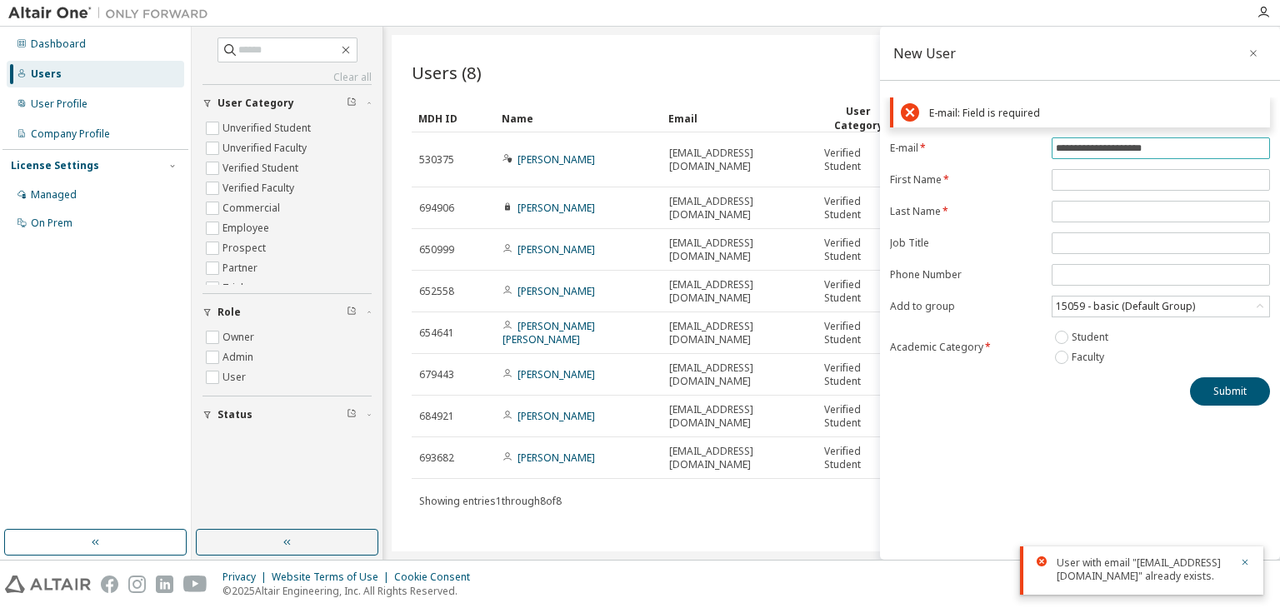
click at [1072, 150] on input "**********" at bounding box center [1161, 148] width 210 height 13
type input "**********"
click at [1065, 175] on form "**********" at bounding box center [1080, 252] width 380 height 230
type input "****"
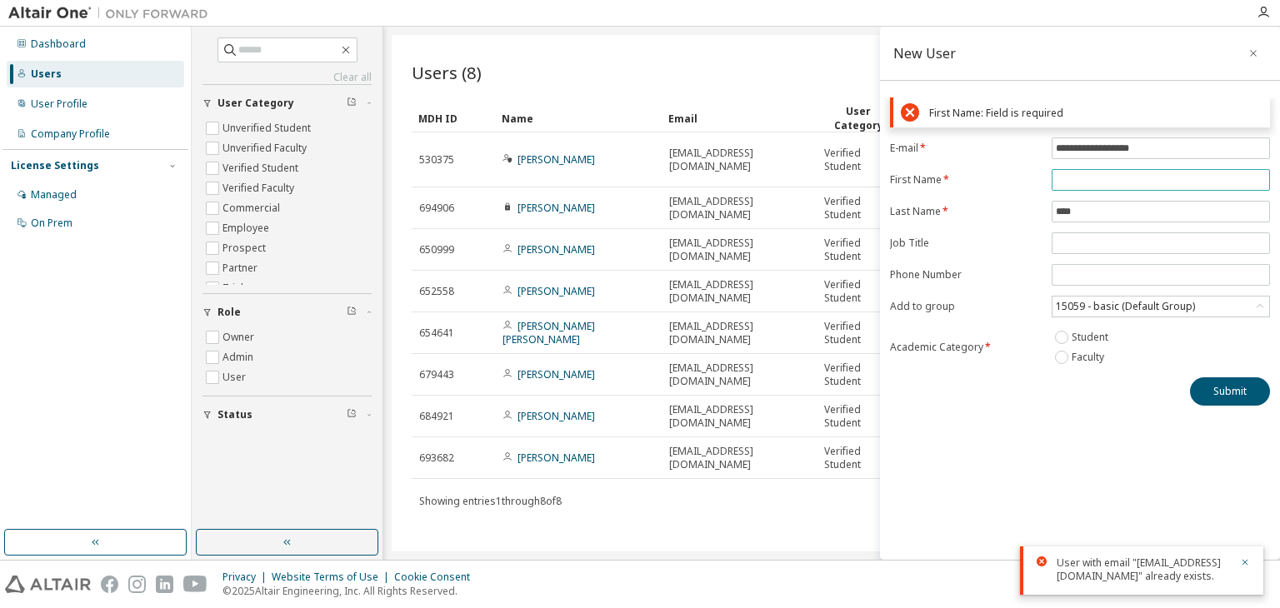
click at [1065, 175] on input "text" at bounding box center [1161, 179] width 210 height 13
type input "*******"
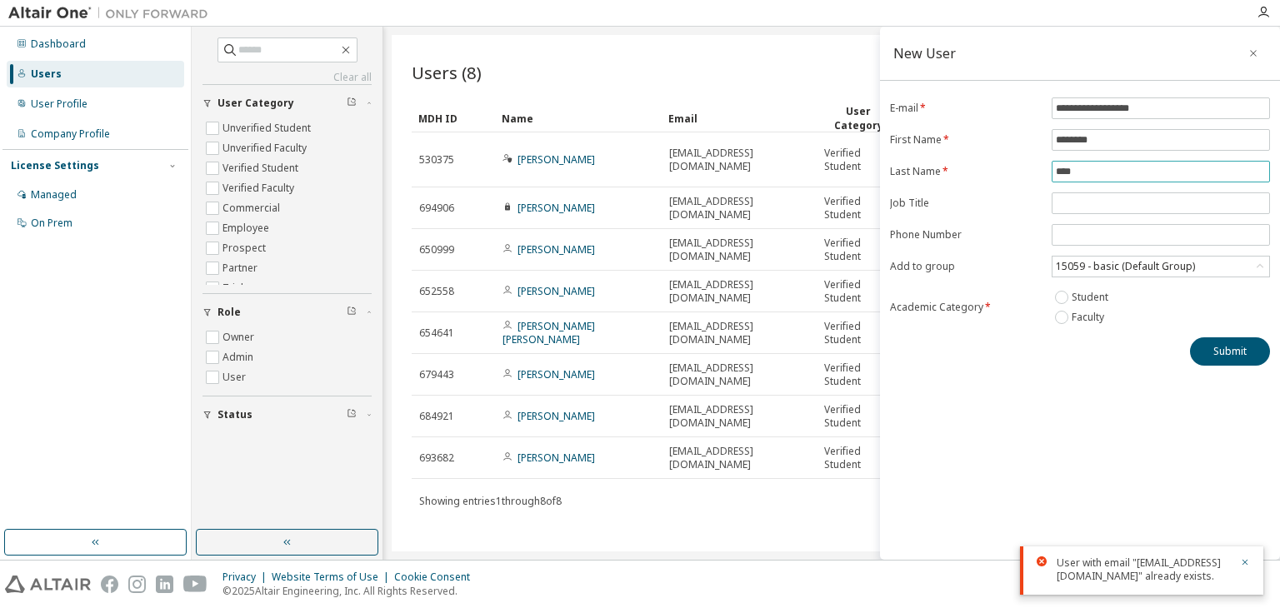
drag, startPoint x: 1086, startPoint y: 212, endPoint x: 1026, endPoint y: 206, distance: 60.4
click at [1026, 206] on form "**********" at bounding box center [1080, 212] width 380 height 230
type input "*******"
click at [1064, 202] on input "text" at bounding box center [1161, 203] width 210 height 13
type input "**********"
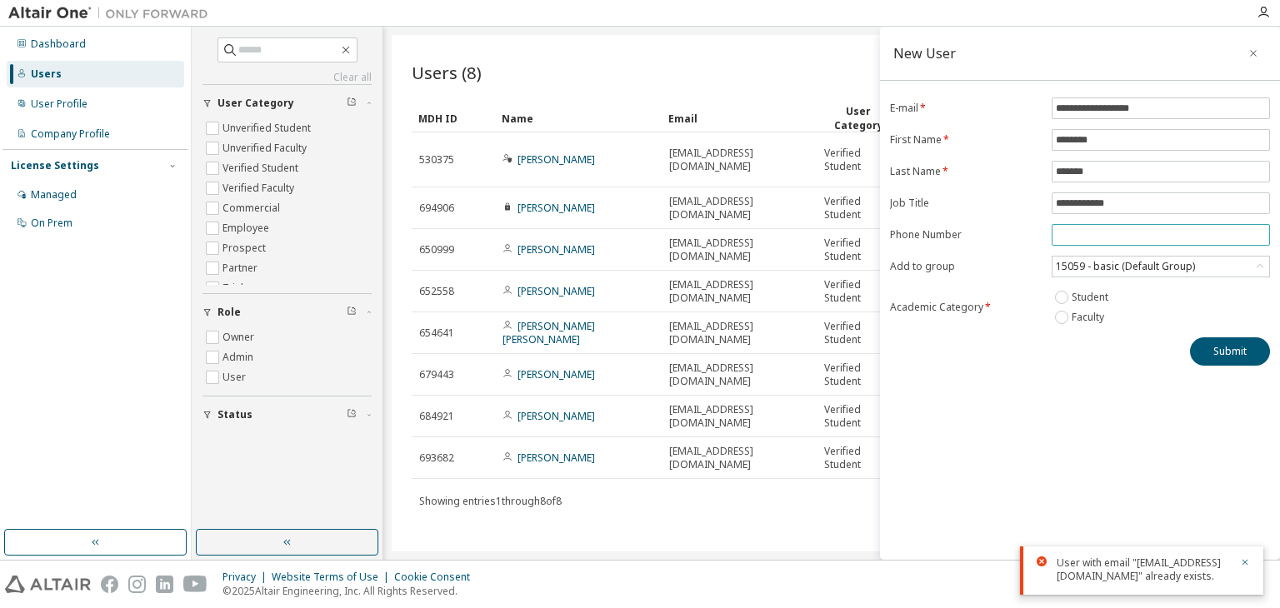
click at [1070, 233] on input "tel" at bounding box center [1161, 234] width 210 height 13
click at [1210, 357] on button "Submit" at bounding box center [1230, 351] width 80 height 28
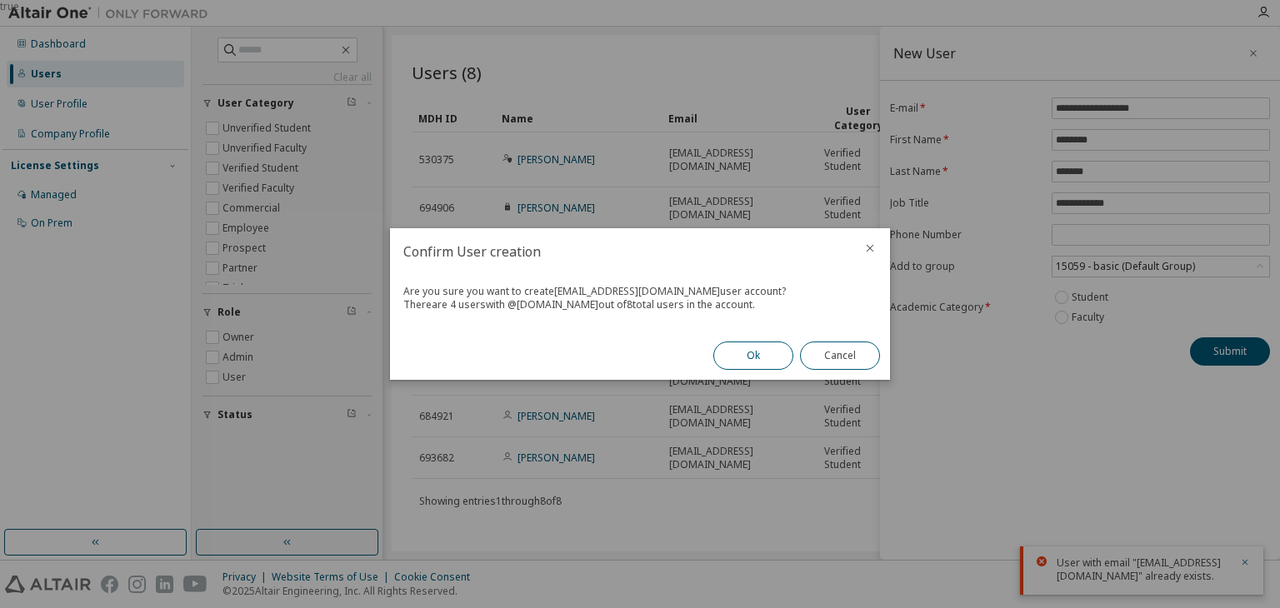
click at [749, 362] on button "Ok" at bounding box center [753, 356] width 80 height 28
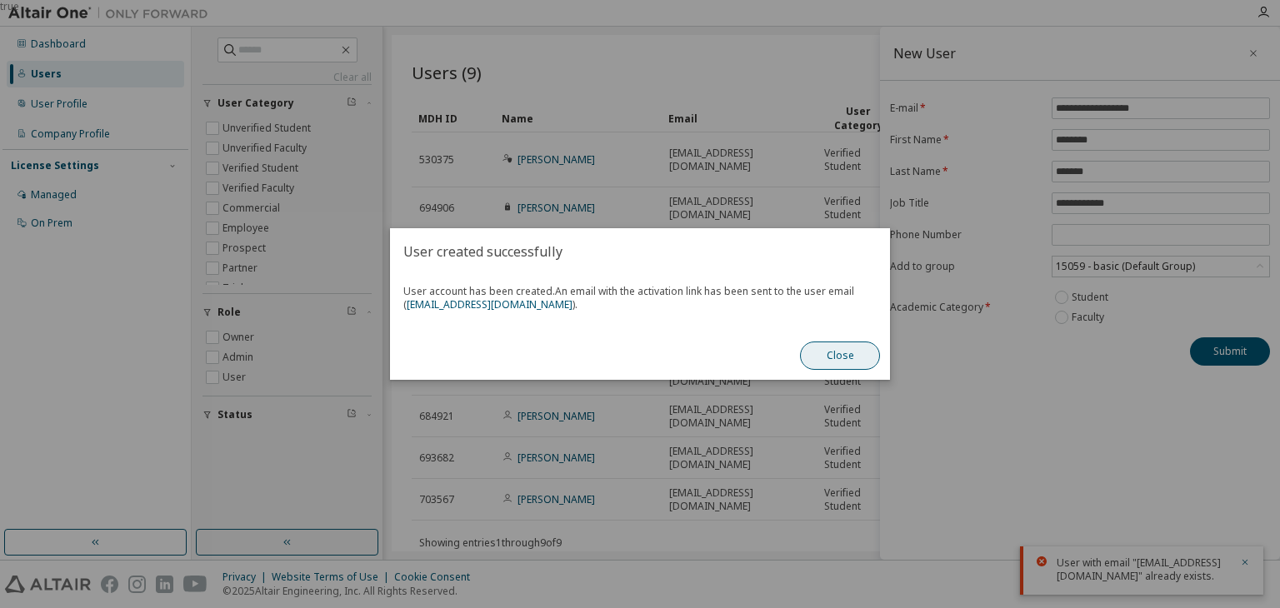
click at [829, 352] on button "Close" at bounding box center [840, 356] width 80 height 28
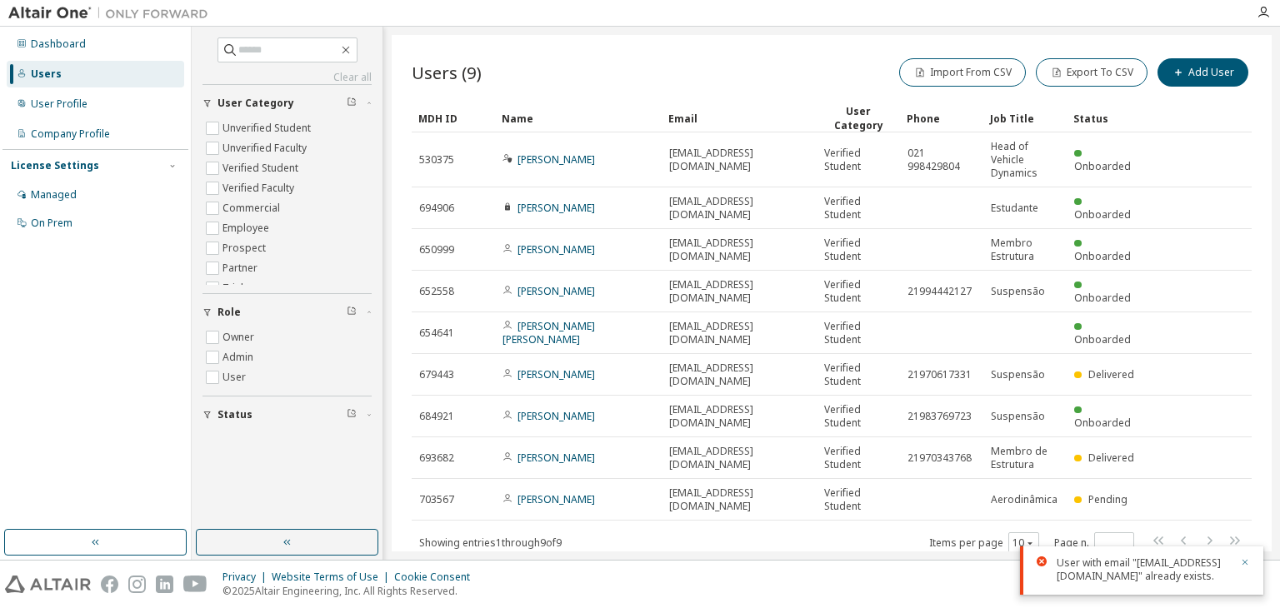
click at [1243, 557] on icon "button" at bounding box center [1245, 562] width 10 height 10
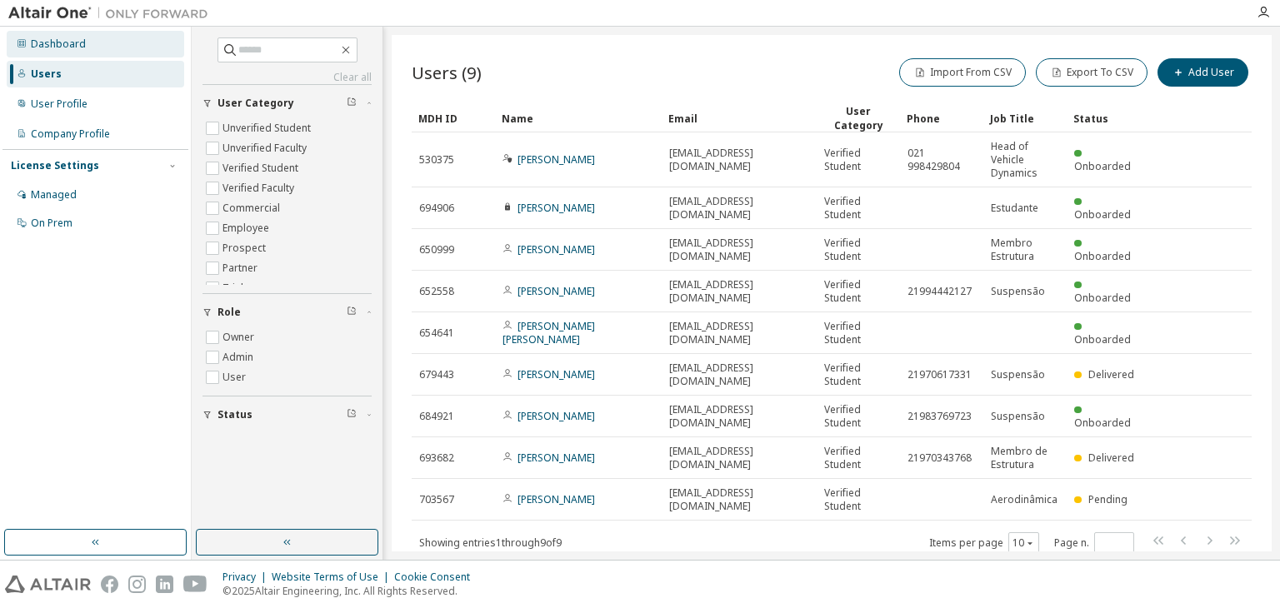
click at [51, 42] on div "Dashboard" at bounding box center [58, 43] width 55 height 13
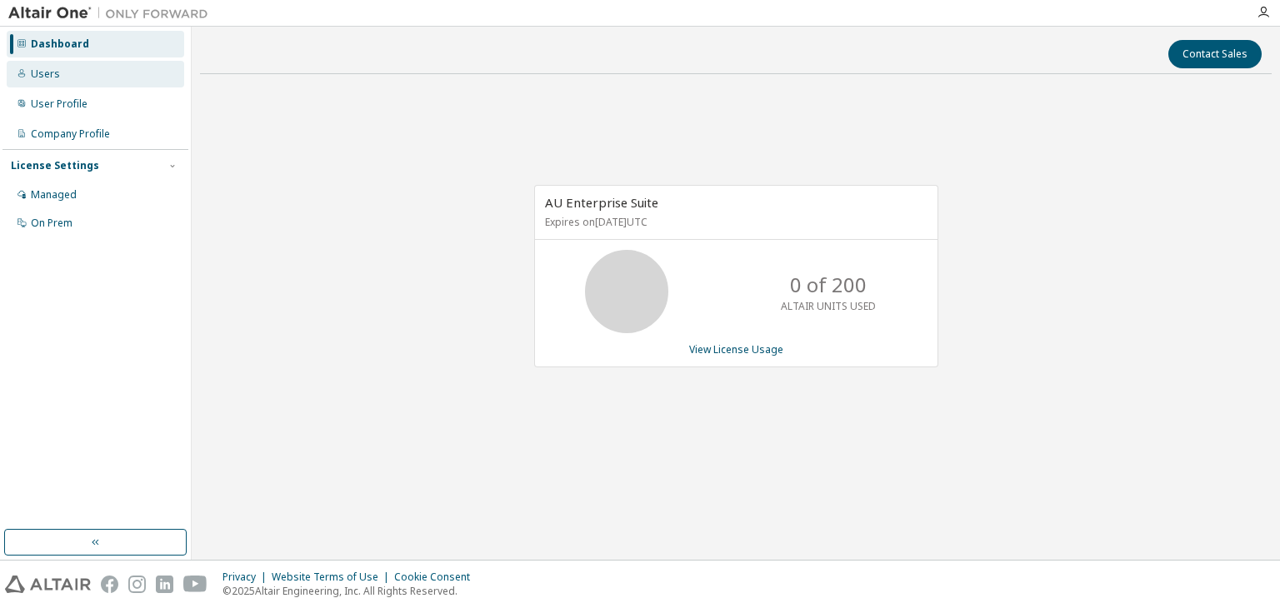
click at [57, 71] on div "Users" at bounding box center [45, 73] width 29 height 13
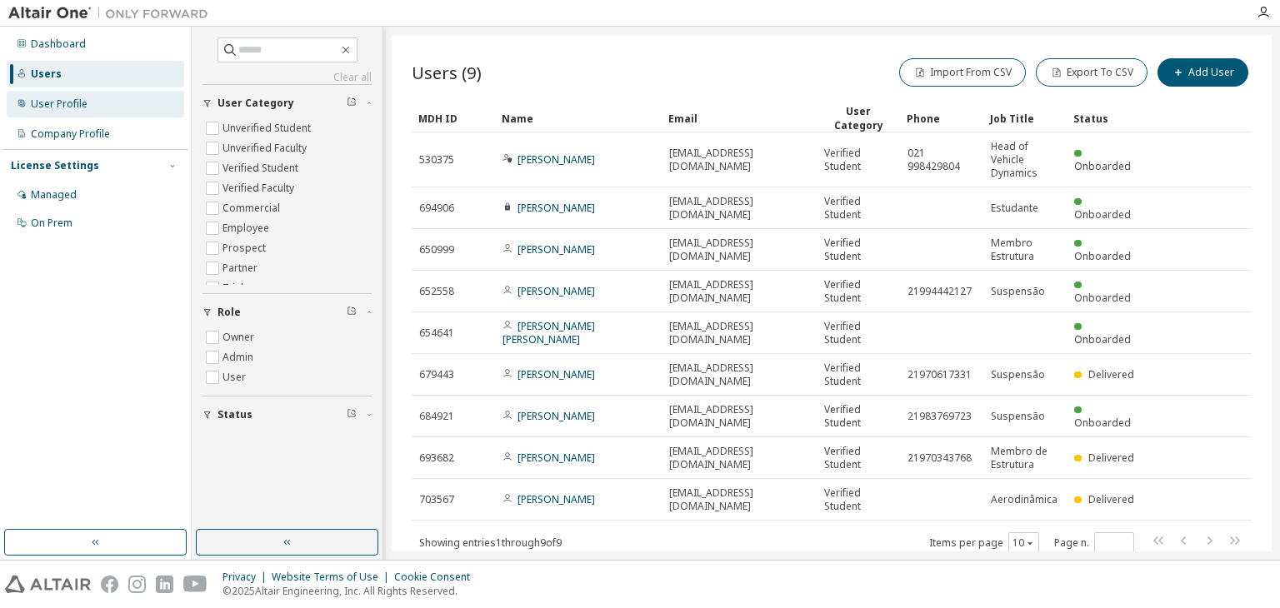
click at [92, 98] on div "User Profile" at bounding box center [95, 104] width 177 height 27
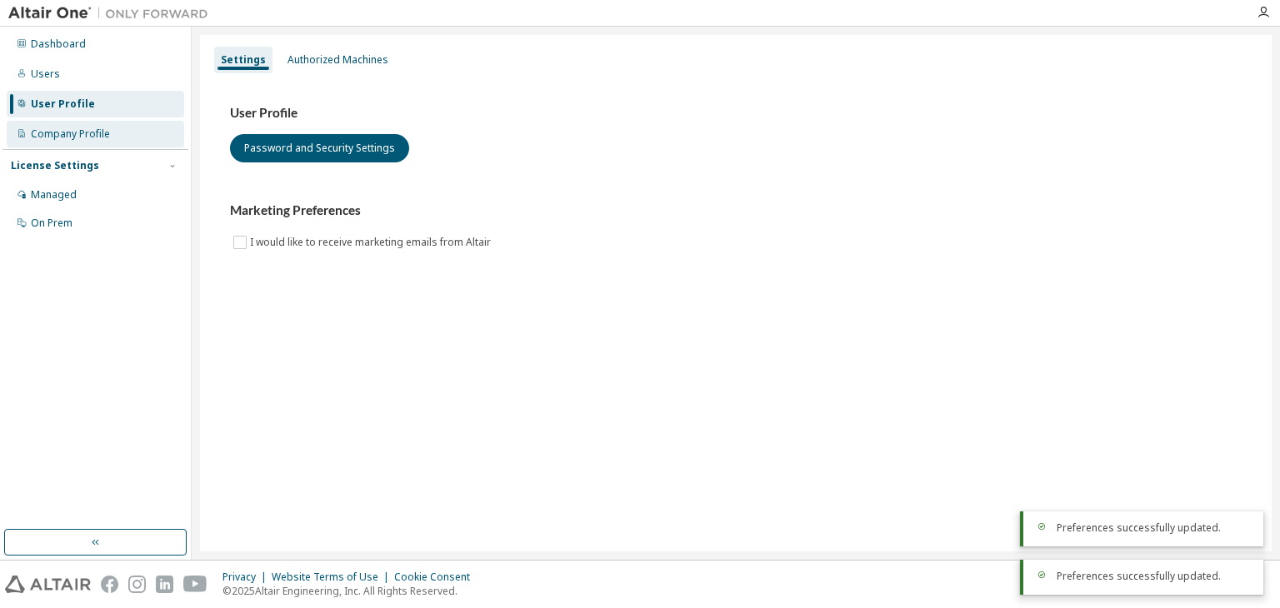
click at [72, 134] on div "Company Profile" at bounding box center [70, 133] width 79 height 13
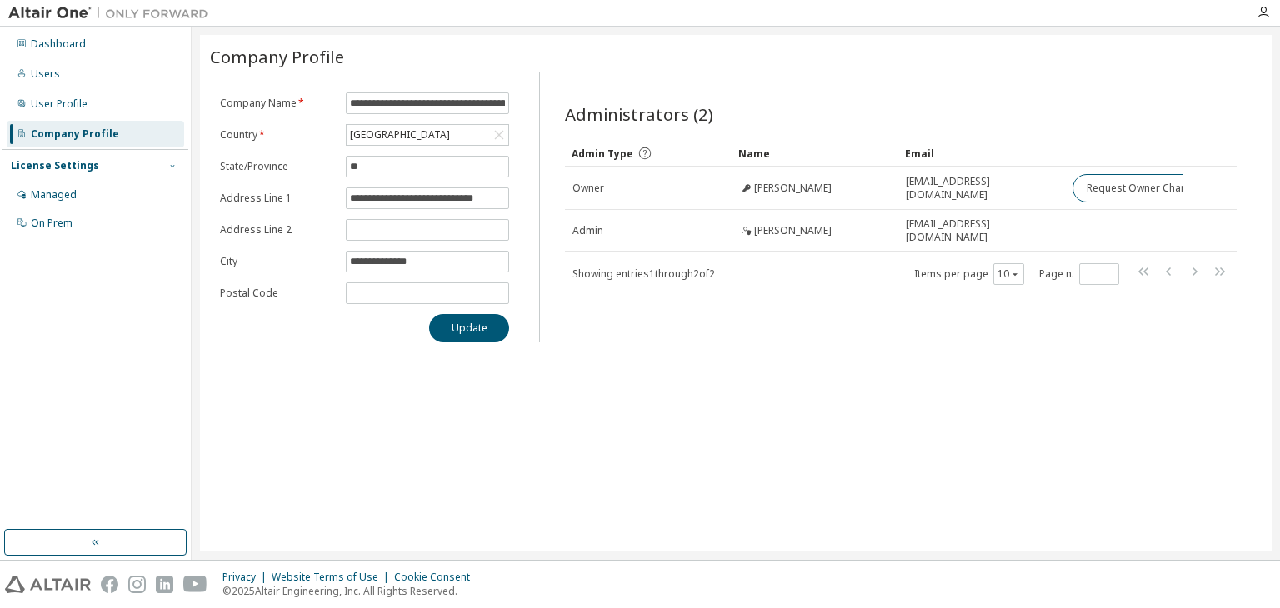
click at [176, 171] on icon "button" at bounding box center [172, 166] width 10 height 10
click at [20, 77] on icon at bounding box center [22, 73] width 10 height 10
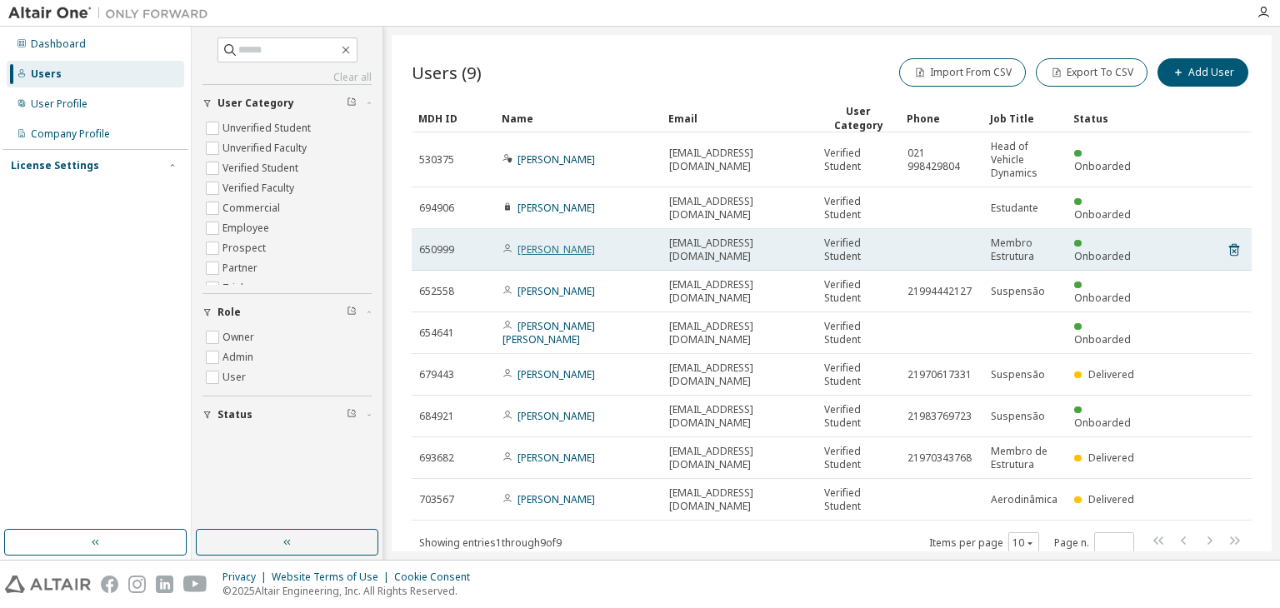
click at [543, 252] on link "Gabriel Galvao" at bounding box center [555, 249] width 77 height 14
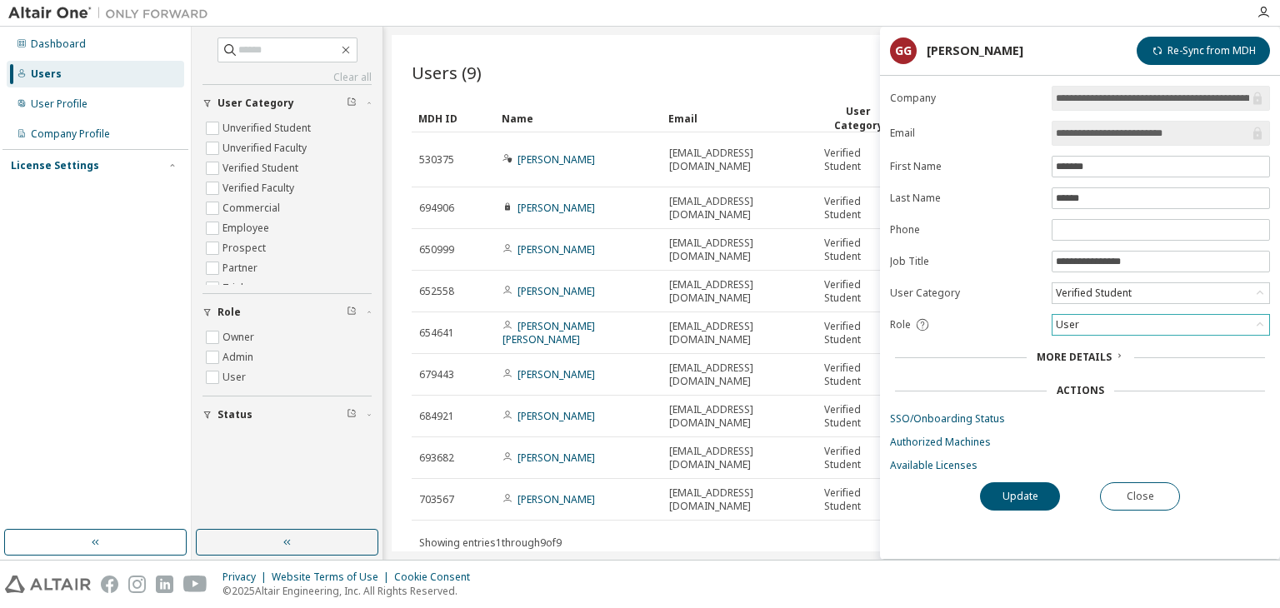
click at [1072, 317] on div "User" at bounding box center [1067, 325] width 28 height 18
click at [1062, 321] on div "User" at bounding box center [1067, 325] width 28 height 18
click at [735, 63] on div "Users (9) Import From CSV Export To CSV Add User" at bounding box center [832, 72] width 840 height 35
click at [1146, 493] on button "Close" at bounding box center [1140, 496] width 80 height 28
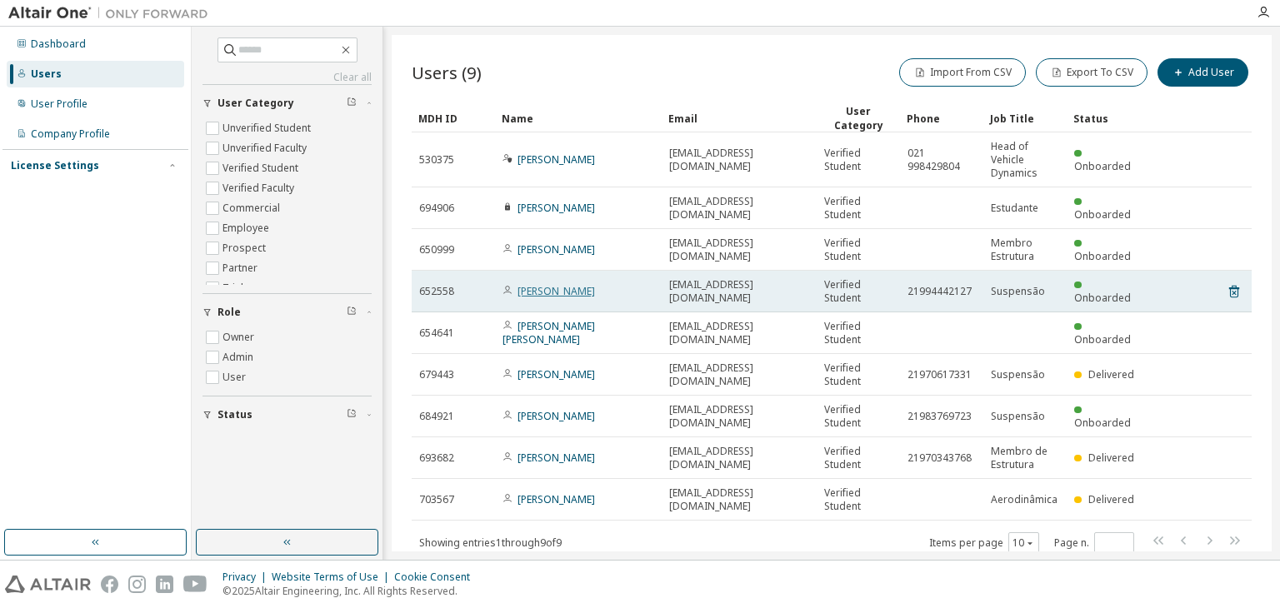
click at [528, 291] on link "Henrique Vagos" at bounding box center [555, 291] width 77 height 14
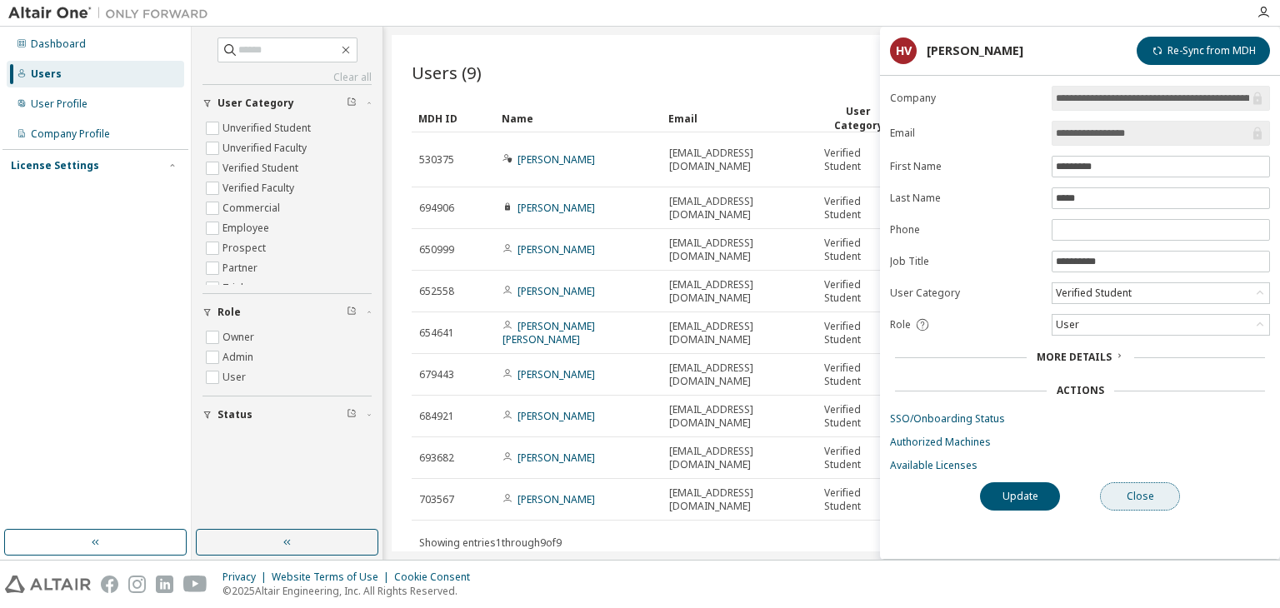
click at [1126, 484] on button "Close" at bounding box center [1140, 496] width 80 height 28
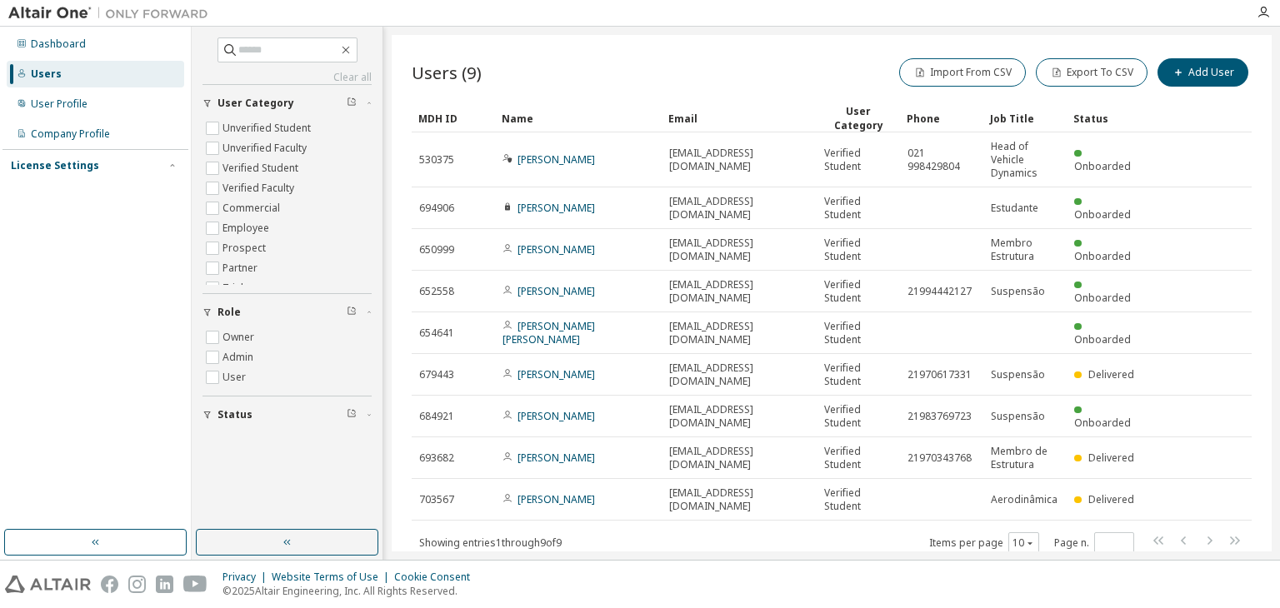
click at [643, 37] on div "Users (9) Import From CSV Export To CSV Add User Clear Load Save Save As Field …" at bounding box center [832, 293] width 880 height 517
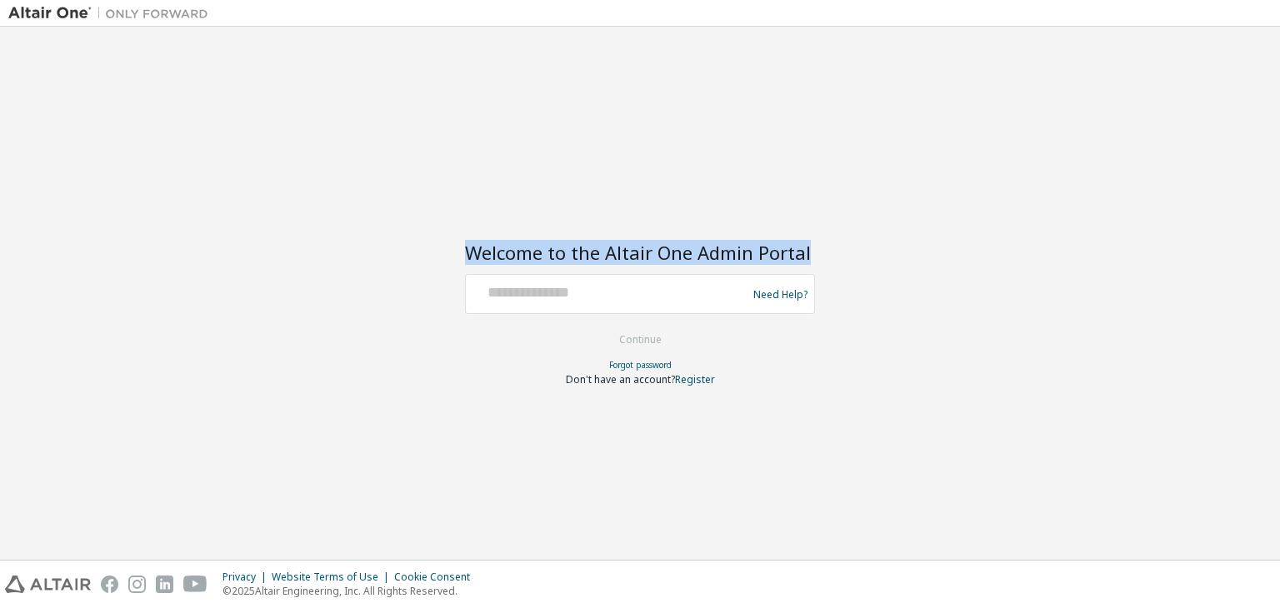
drag, startPoint x: 457, startPoint y: 286, endPoint x: 692, endPoint y: 302, distance: 236.4
click at [692, 302] on div "Welcome to the Altair One Admin Portal Need Help? Please make sure that you pro…" at bounding box center [639, 293] width 1263 height 517
click at [666, 304] on div at bounding box center [608, 294] width 272 height 32
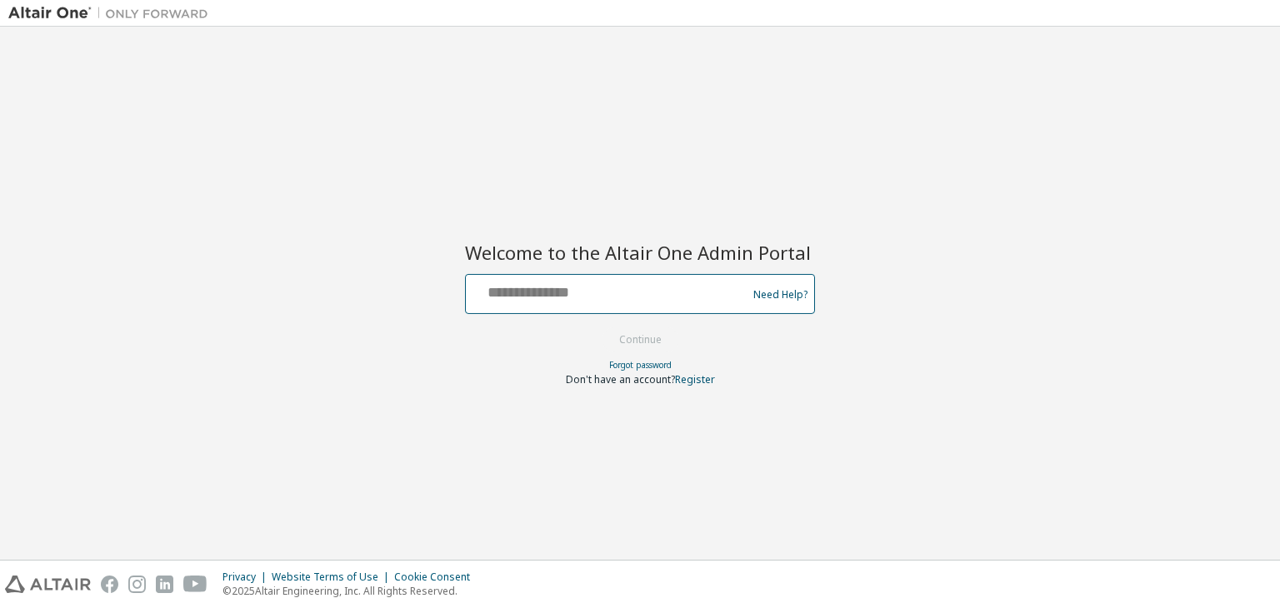
click at [553, 301] on input "text" at bounding box center [608, 290] width 272 height 24
type input "**********"
click at [628, 339] on button "Continue" at bounding box center [639, 339] width 77 height 25
